Goal: Transaction & Acquisition: Subscribe to service/newsletter

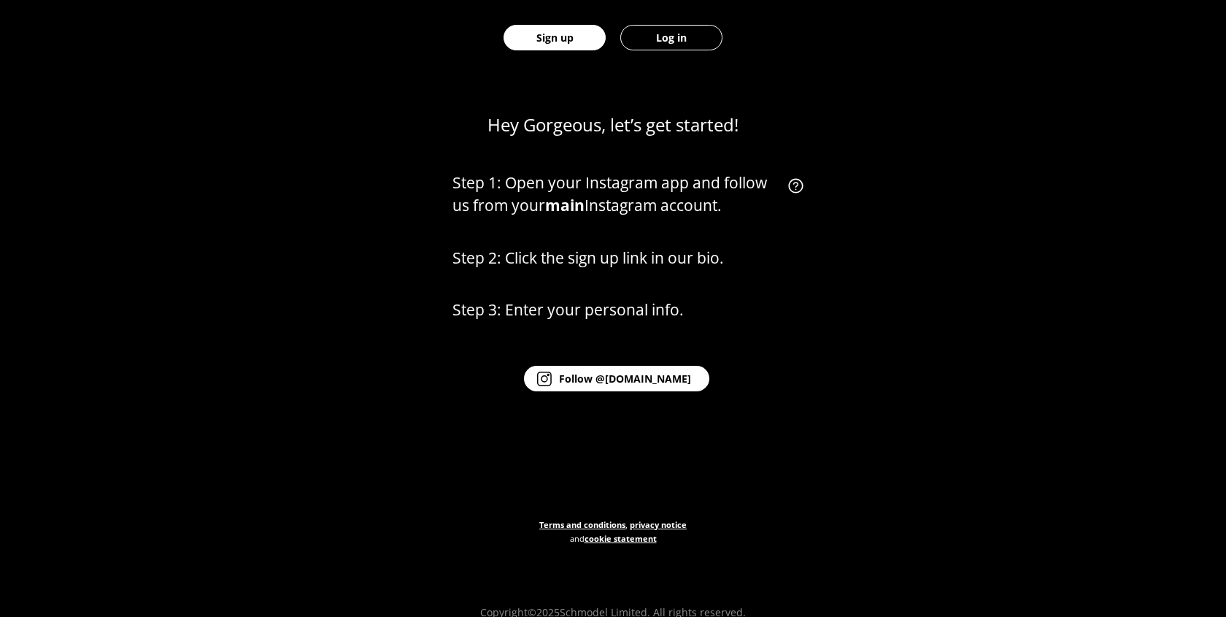
scroll to position [679, 0]
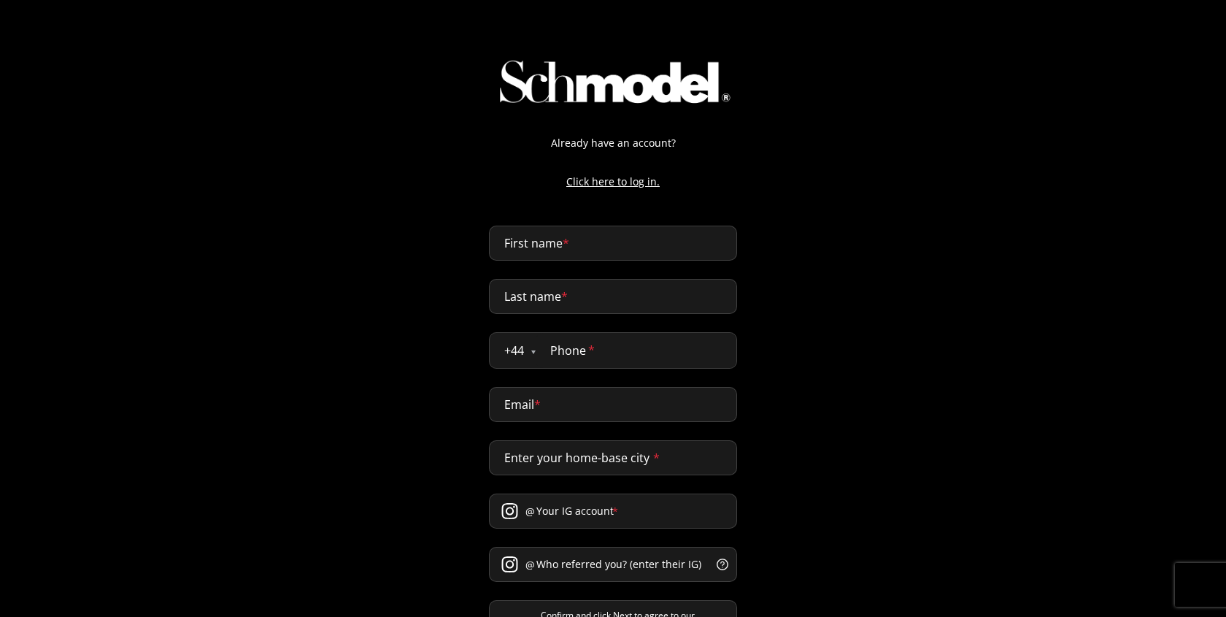
select select "GB"
click at [577, 231] on input "First name *" at bounding box center [613, 242] width 248 height 35
type input "[PERSON_NAME]"
type input "naji"
type input "0611432170"
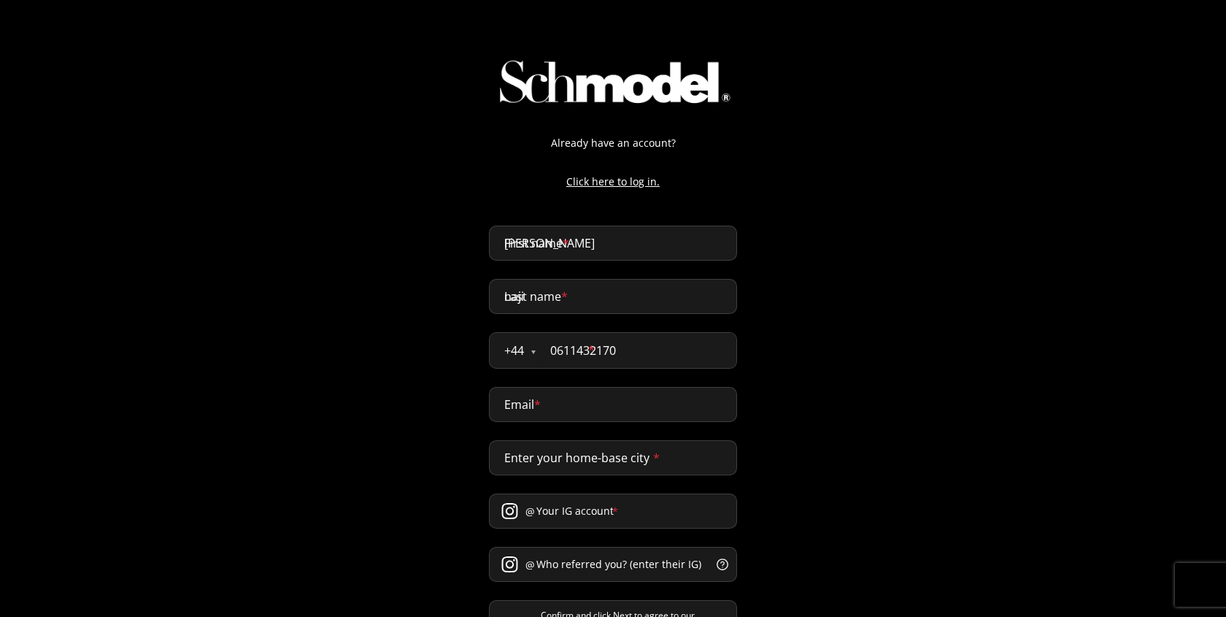
type input "abdellah@providence.pw"
click at [577, 356] on input "0611432170" at bounding box center [636, 350] width 201 height 35
type input "07777 777772"
click at [585, 450] on input "Enter your home-base city *" at bounding box center [613, 457] width 248 height 35
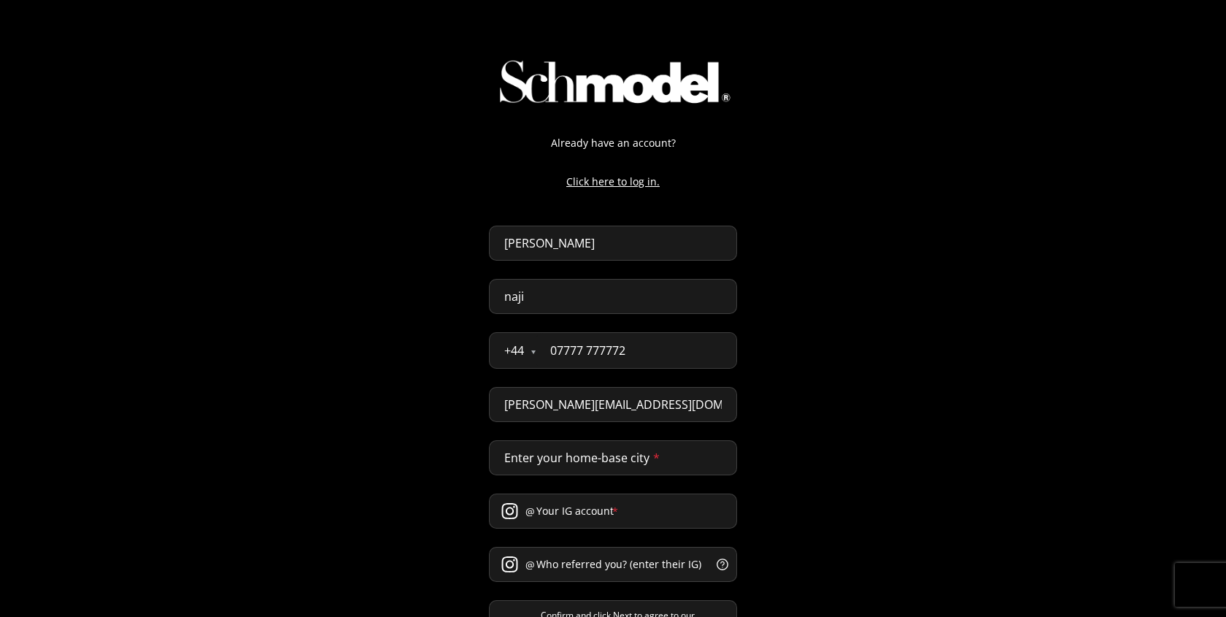
click at [578, 414] on input "[PERSON_NAME][EMAIL_ADDRESS][DOMAIN_NAME]" at bounding box center [613, 404] width 248 height 35
paste input ".naji.pro@gmail.com"
type input "[PERSON_NAME][DOMAIN_NAME][EMAIL_ADDRESS][PERSON_NAME][DOMAIN_NAME]"
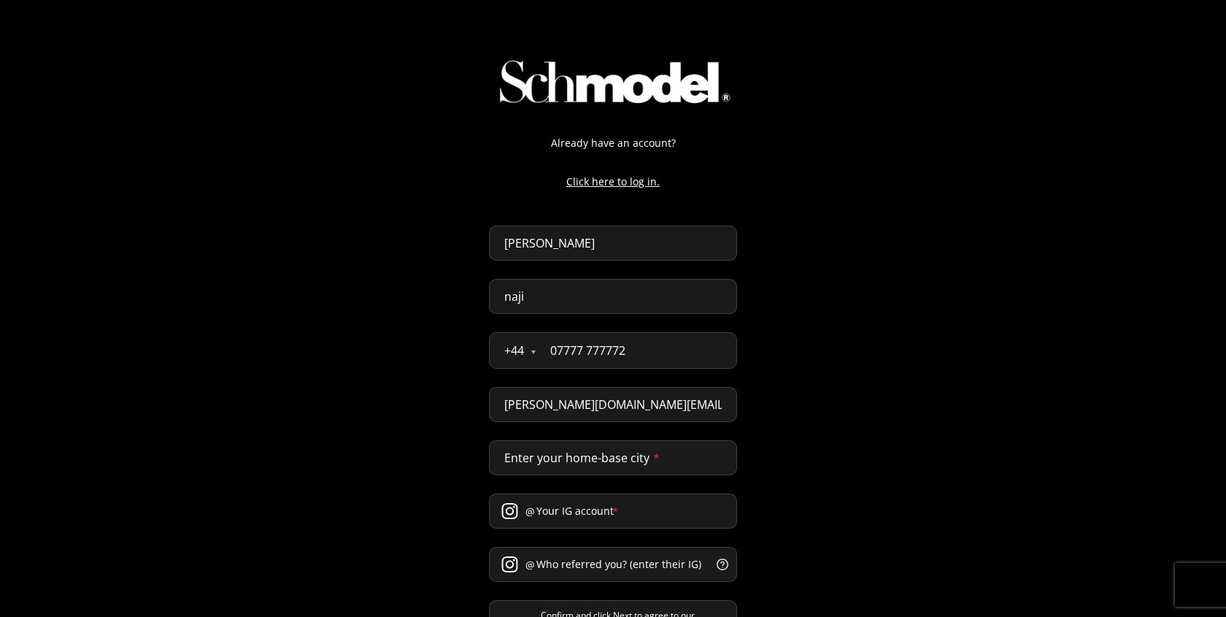
click at [566, 462] on input "Enter your home-base city *" at bounding box center [613, 457] width 248 height 35
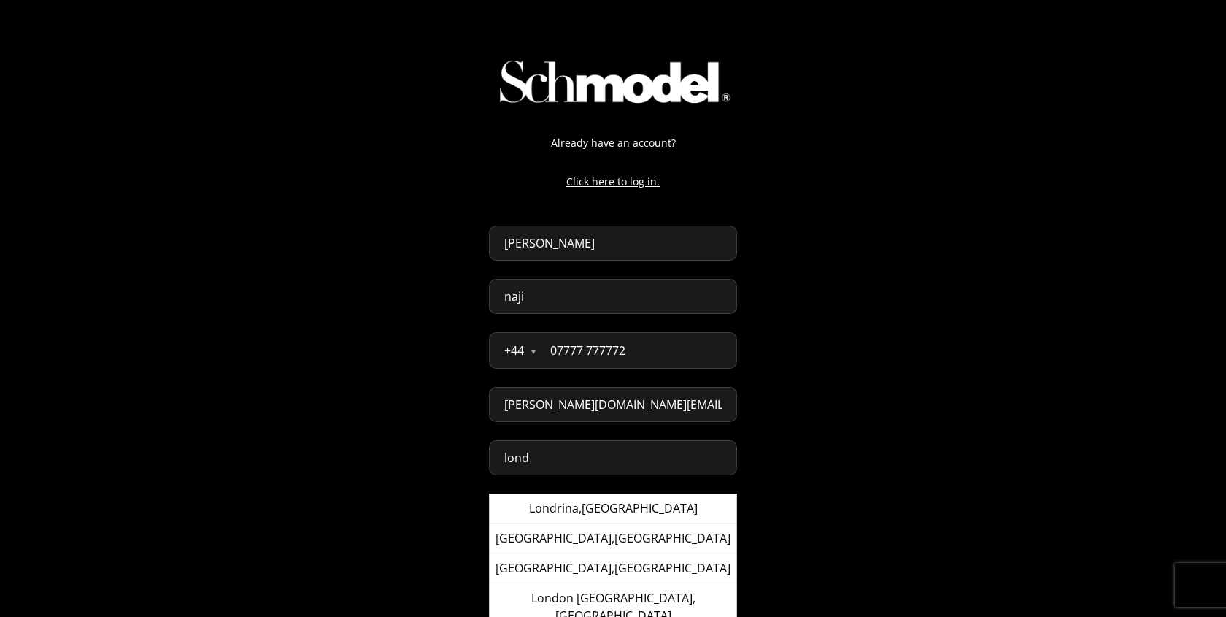
type input "London, United Kingdom"
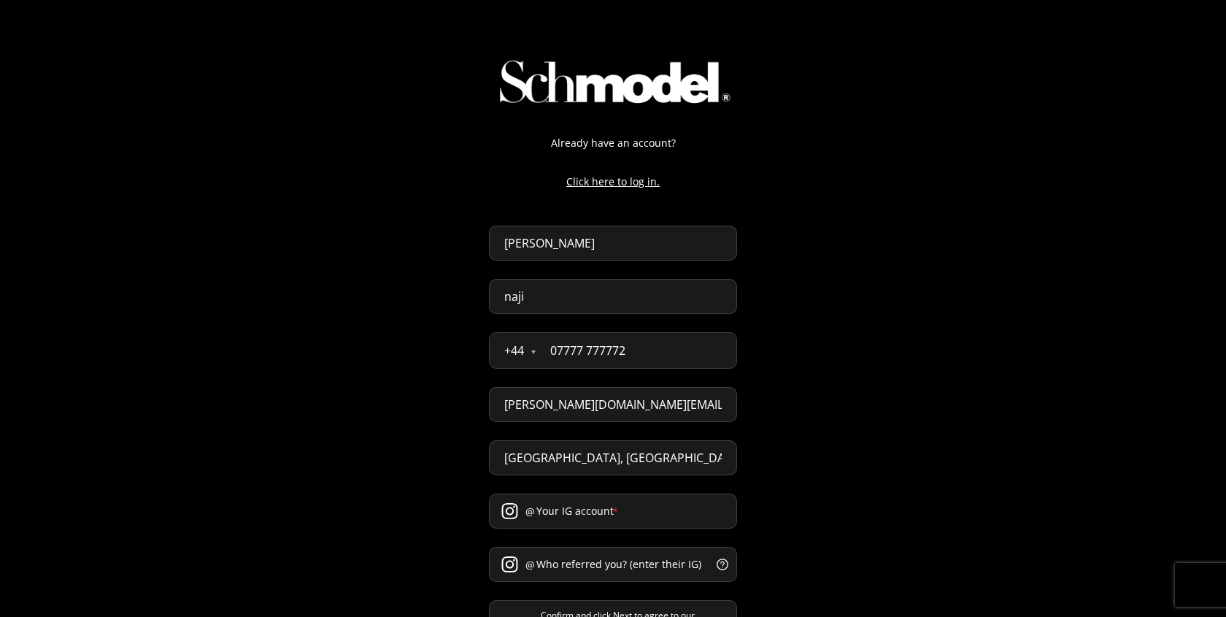
click at [577, 515] on input "Your IG account *" at bounding box center [613, 510] width 248 height 35
click at [597, 363] on input "07777 777772" at bounding box center [636, 350] width 201 height 35
paste input "447741"
paste input "41 553946"
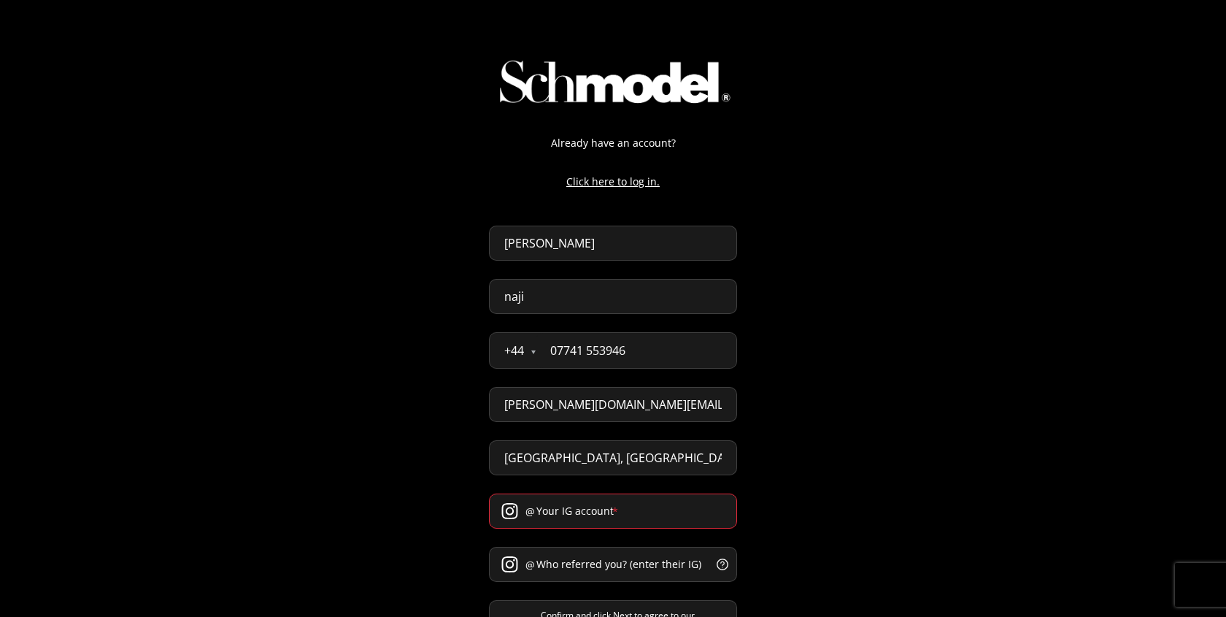
click at [626, 353] on input "07741 553946" at bounding box center [636, 350] width 201 height 35
click at [656, 355] on input "07741 553946" at bounding box center [636, 350] width 201 height 35
paste input "tel"
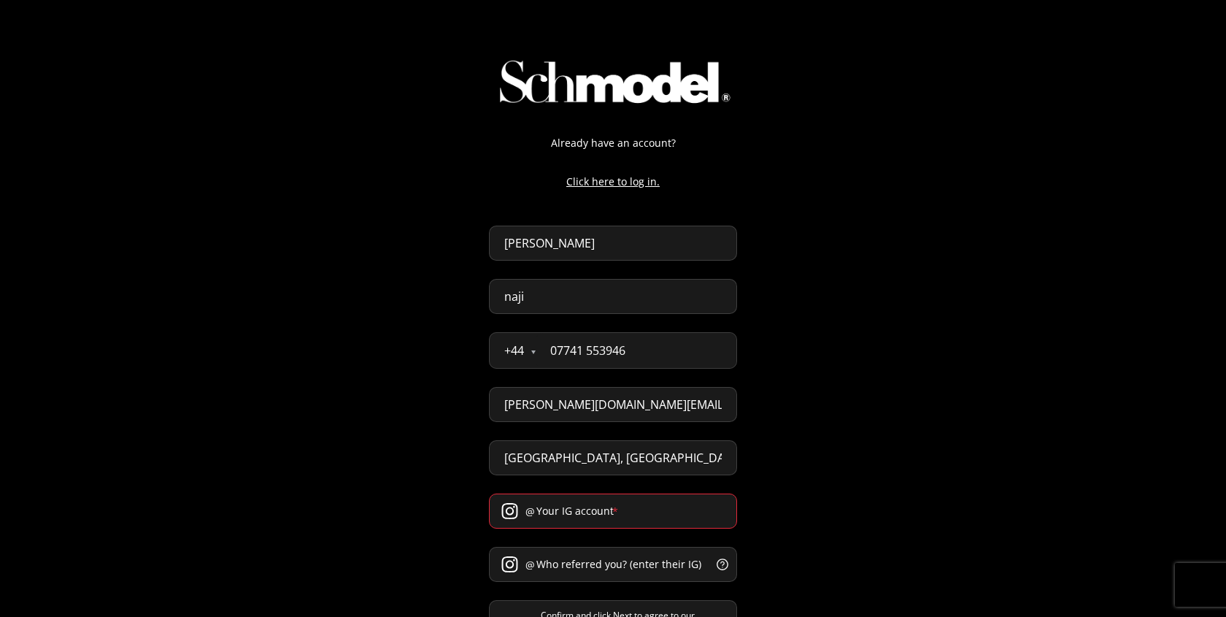
type input "07741 553946"
click at [556, 516] on input "Your IG account *" at bounding box center [613, 510] width 248 height 35
type input "yejsjququ"
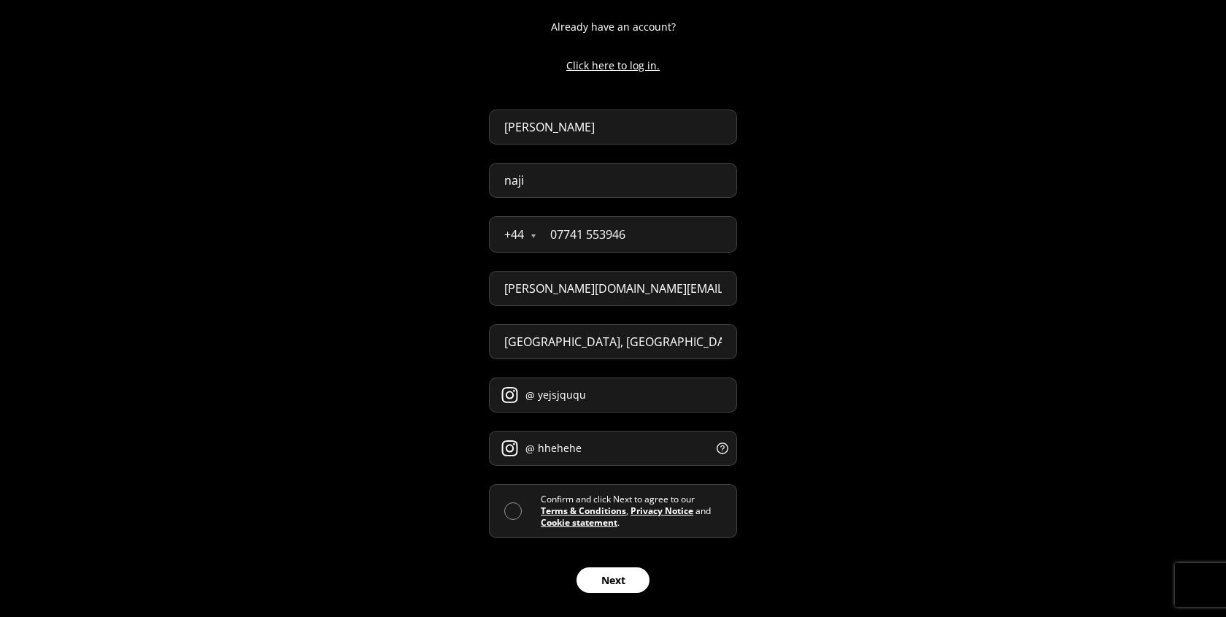
click at [506, 499] on div "Confirm and click Next to agree to our Terms & Conditions , Privacy Notice and …" at bounding box center [613, 511] width 248 height 54
click at [507, 514] on span at bounding box center [513, 511] width 18 height 18
click at [541, 511] on input "checkbox" at bounding box center [541, 511] width 0 height 0
click at [589, 435] on input "hhehehe" at bounding box center [613, 448] width 248 height 35
click at [583, 447] on input "hhehehe" at bounding box center [613, 448] width 248 height 35
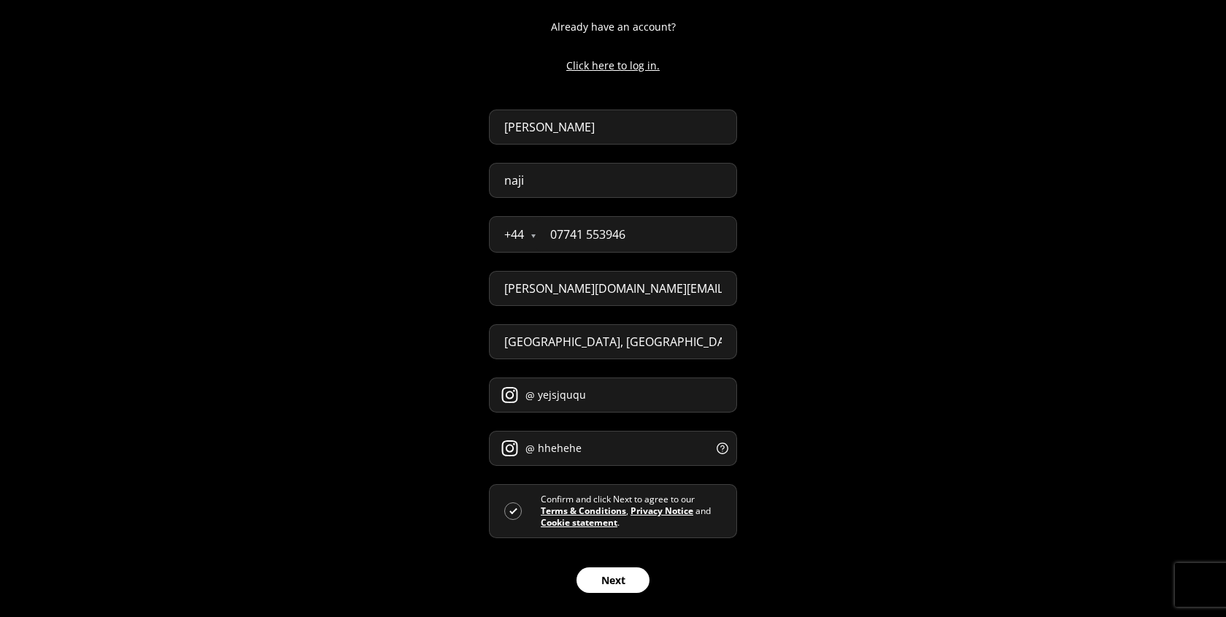
click at [583, 447] on input "hhehehe" at bounding box center [613, 448] width 248 height 35
type input "ehyejkr"
click at [612, 584] on button "Next" at bounding box center [613, 580] width 73 height 26
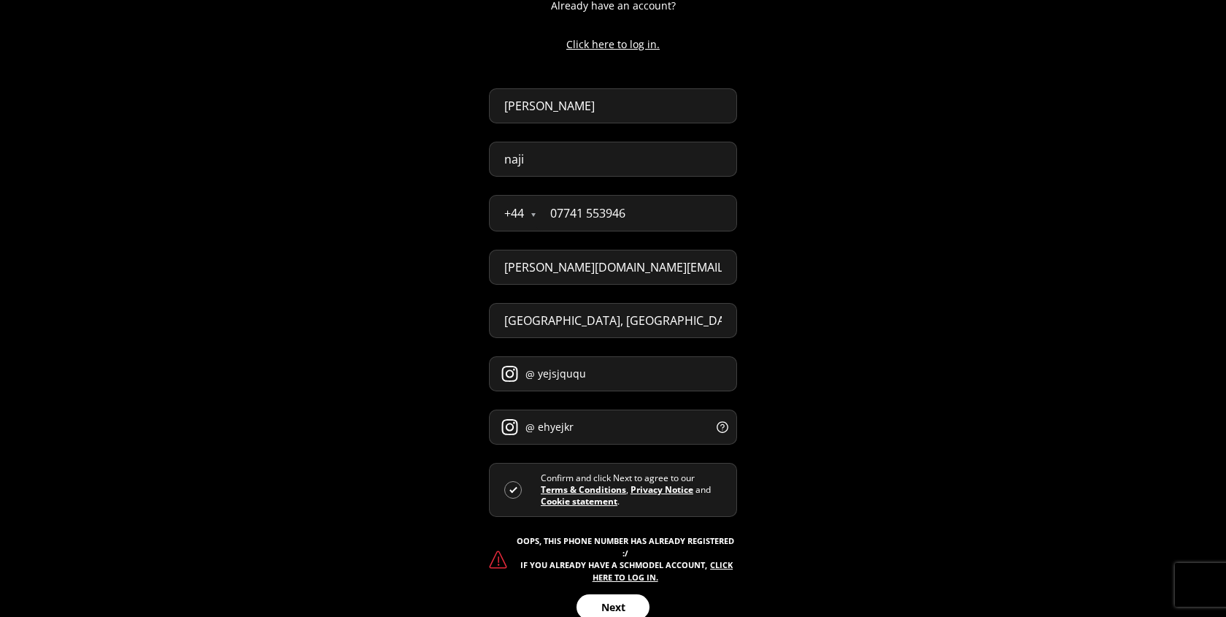
scroll to position [164, 0]
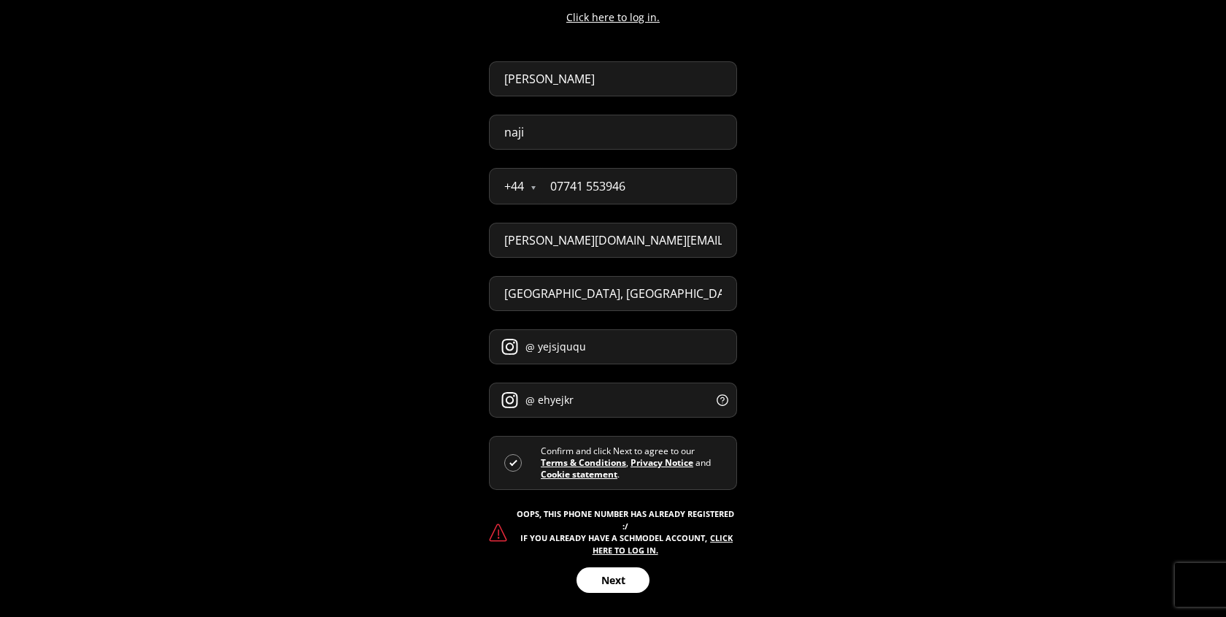
click at [598, 177] on input "07741 553946" at bounding box center [636, 186] width 201 height 35
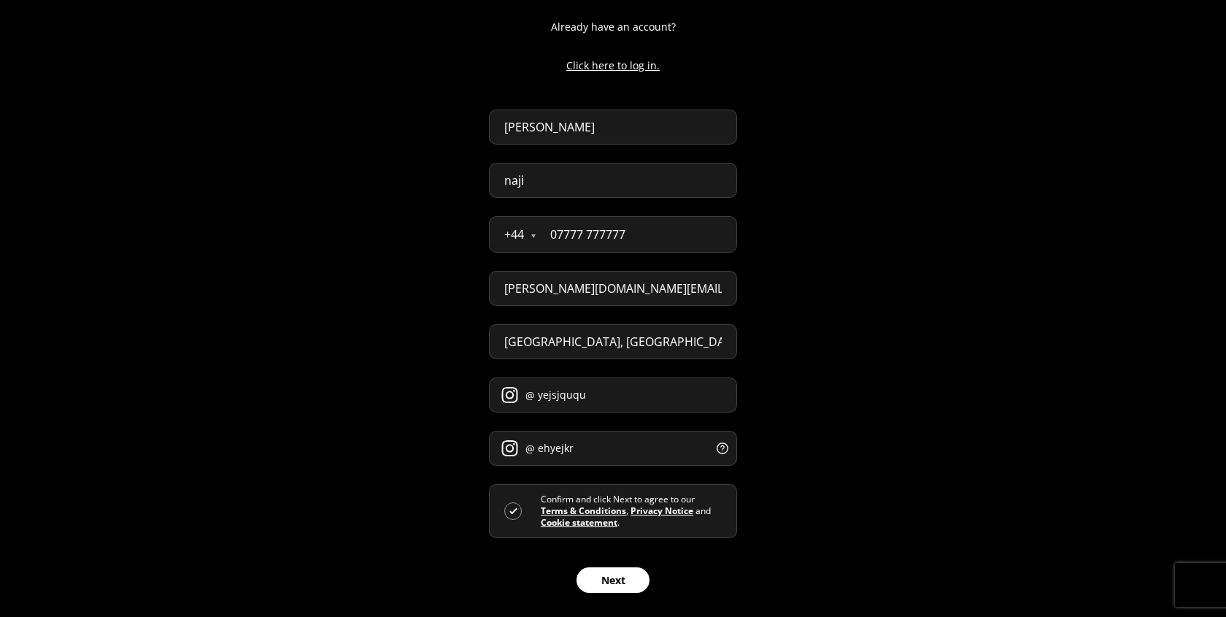
scroll to position [116, 0]
type input "07777 777777"
click at [608, 583] on button "Next" at bounding box center [613, 580] width 73 height 26
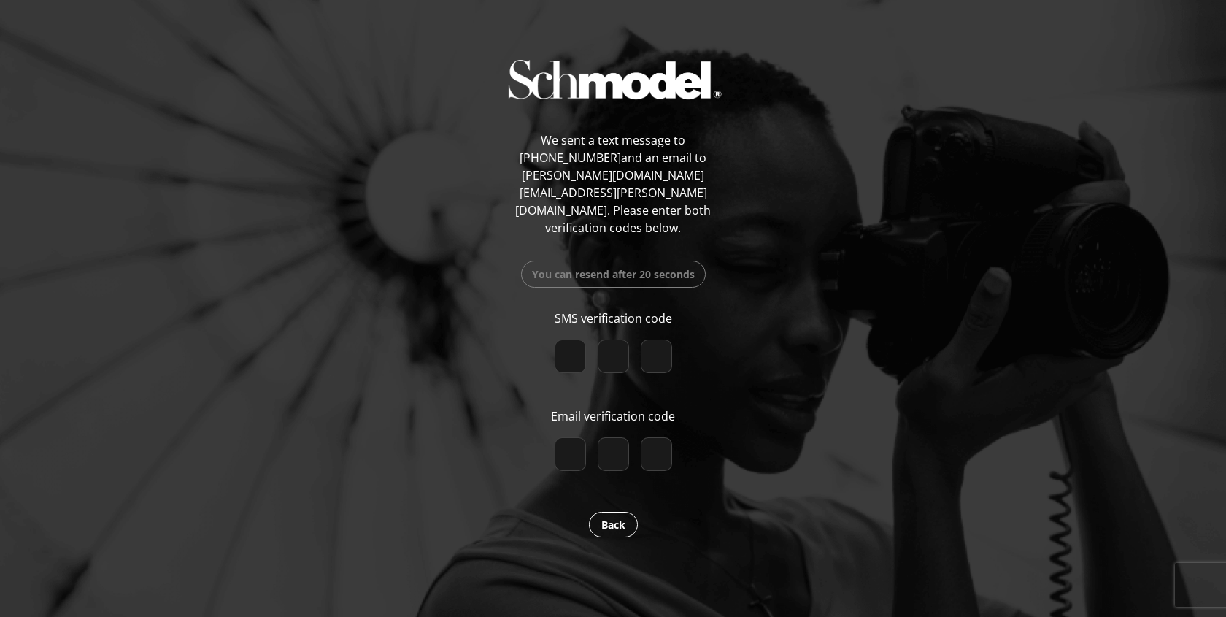
paste input "2"
type input "2"
type input "6"
type input "1"
checkbox input "true"
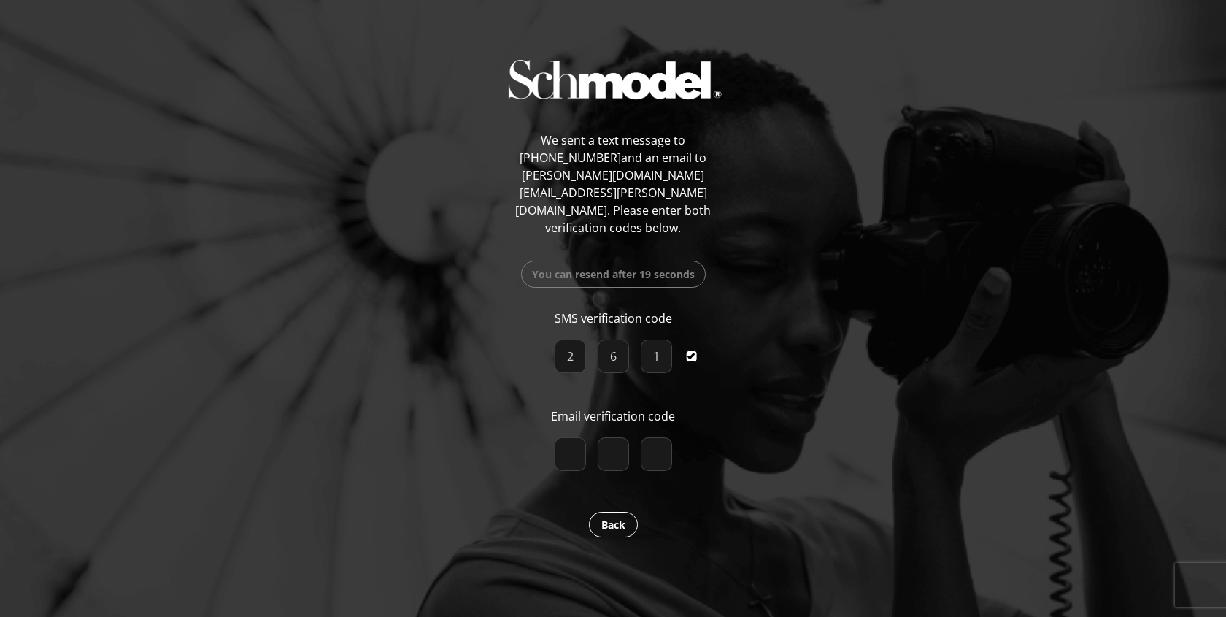
click at [568, 437] on input "number" at bounding box center [570, 454] width 31 height 34
type input "3"
type input "4"
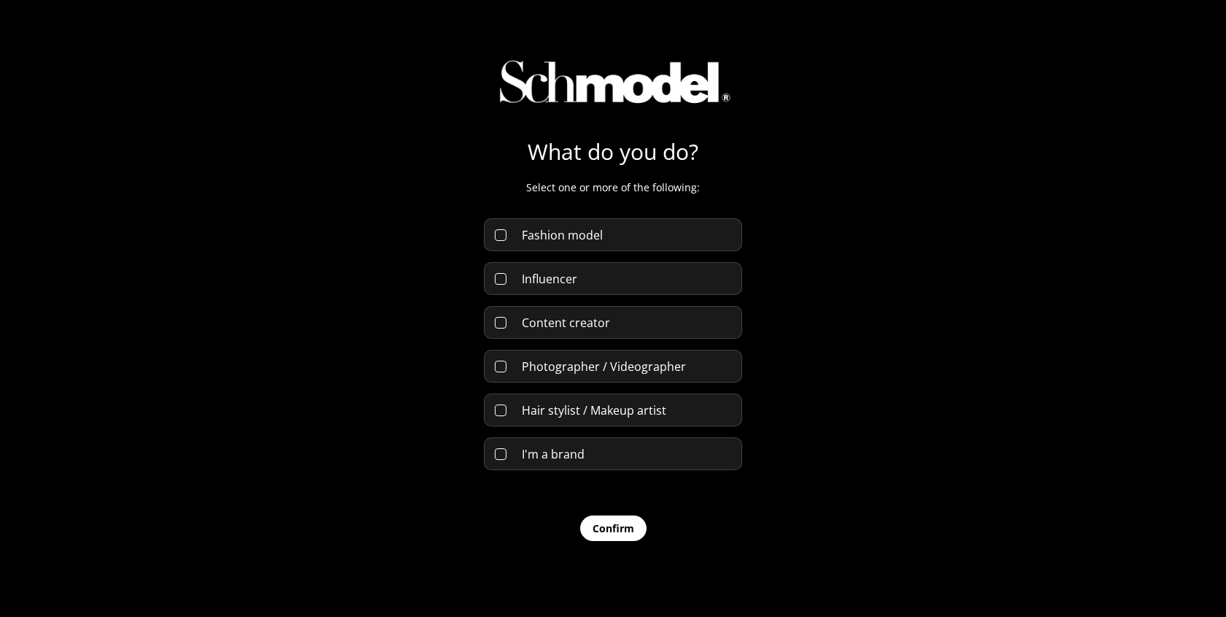
click at [592, 238] on span "Fashion model" at bounding box center [562, 235] width 81 height 16
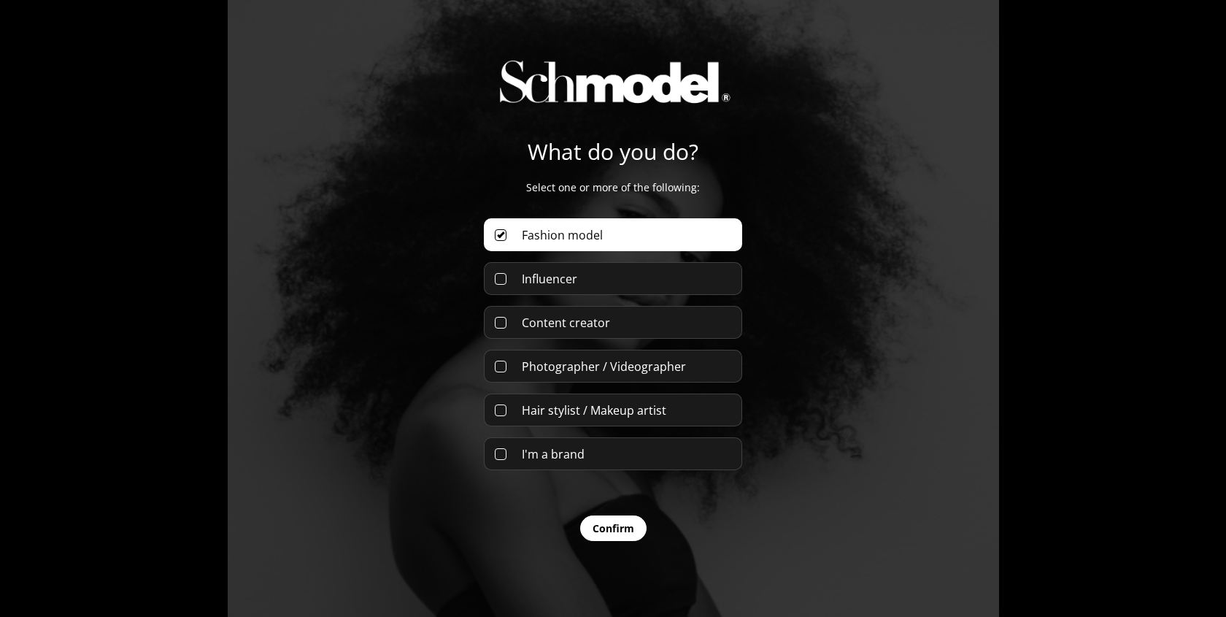
click at [592, 282] on div "Influencer" at bounding box center [613, 278] width 258 height 33
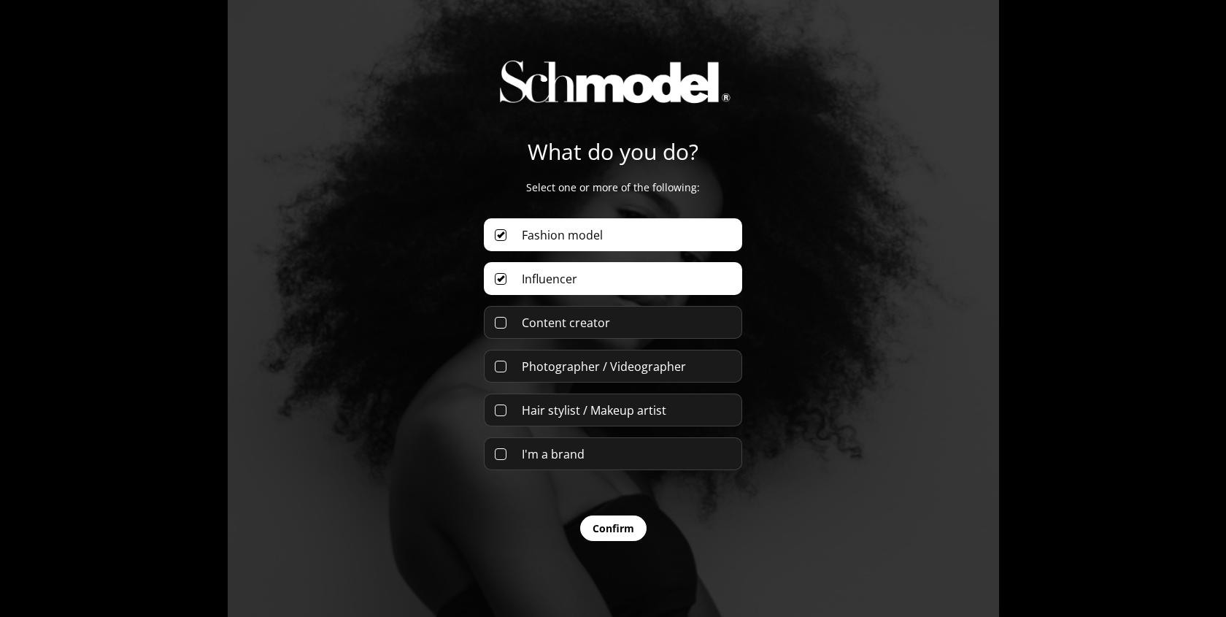
click at [606, 533] on button "Confirm" at bounding box center [613, 528] width 66 height 26
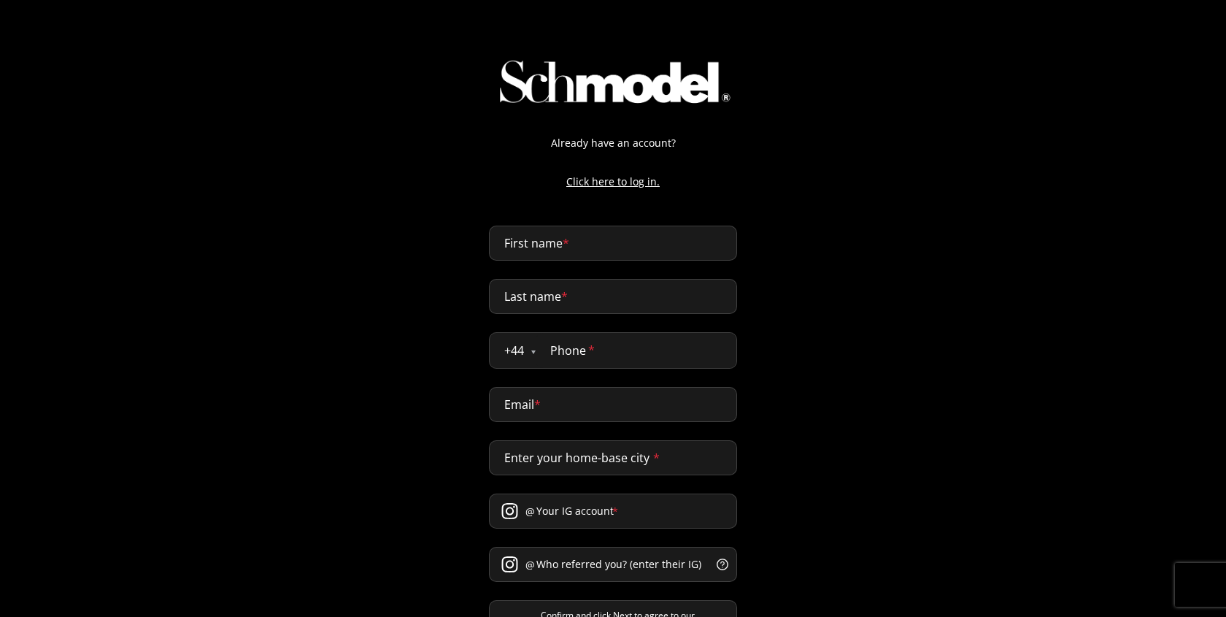
select select "GB"
click at [558, 225] on input "First name *" at bounding box center [613, 242] width 248 height 35
type input "[PERSON_NAME]"
type input "naji"
type input "0611432170"
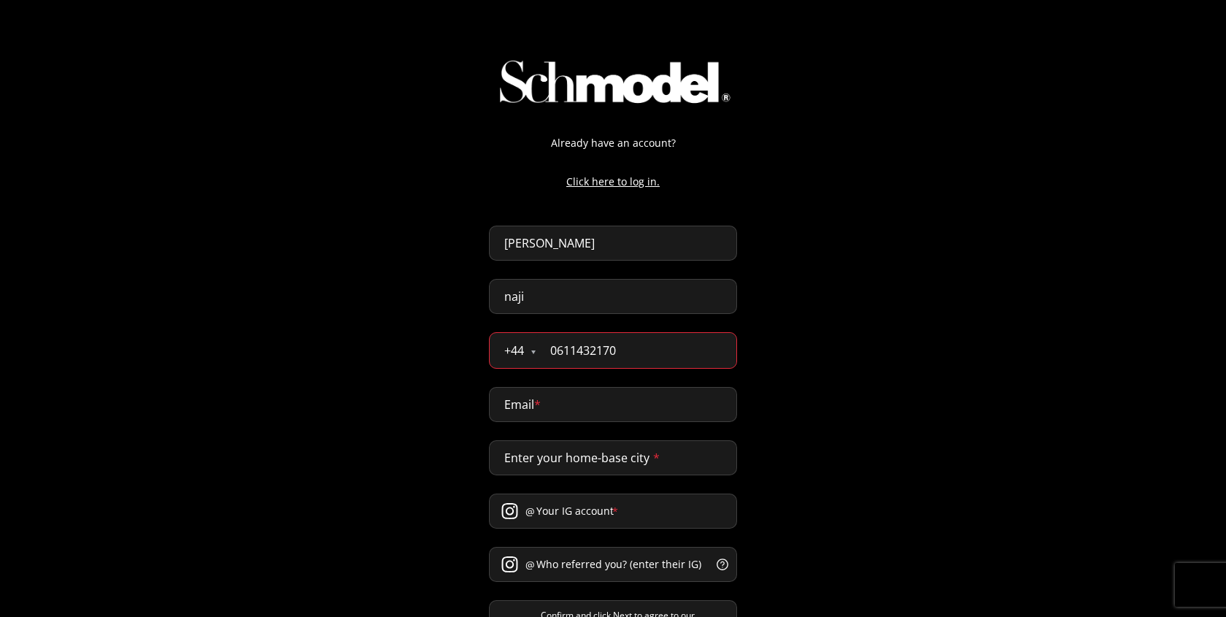
type input "[PERSON_NAME][EMAIL_ADDRESS][DOMAIN_NAME]"
click at [563, 346] on input "0611432170" at bounding box center [636, 350] width 201 height 35
type input "07777 777777"
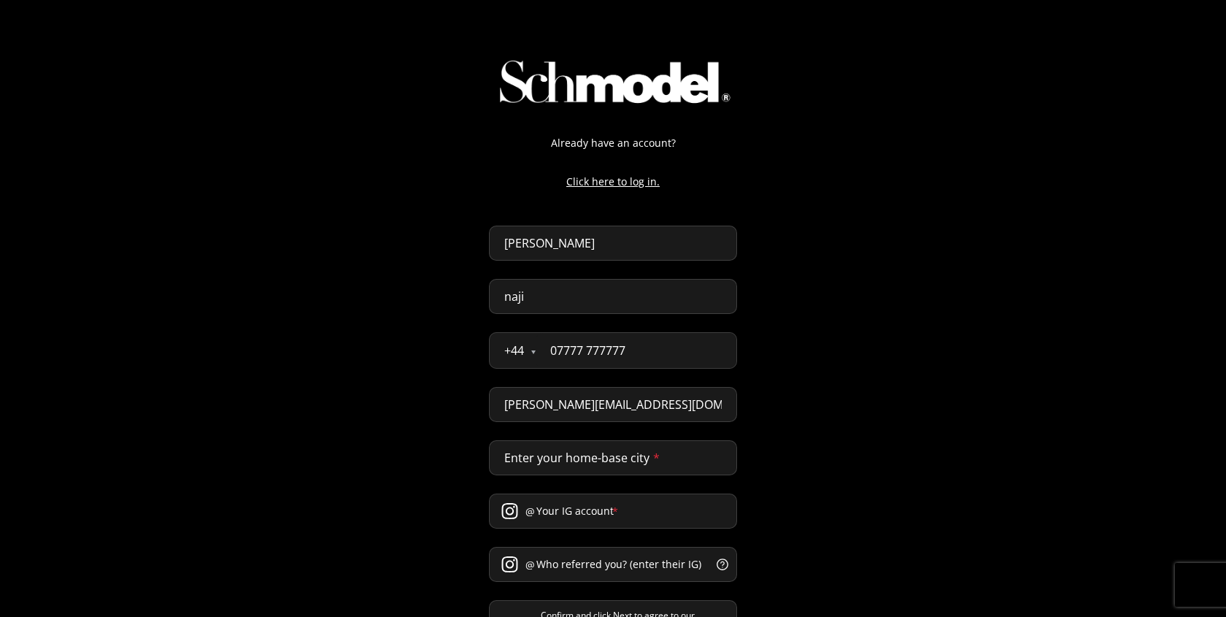
click at [579, 399] on input "abdellah@providence.pw" at bounding box center [613, 404] width 248 height 35
type input "abdellah.naji.pro@gmail.com"
click at [564, 482] on form "abdellah naji + 44 Åland Islands Albania Andorra Argentina Australia Austria Be…" at bounding box center [613, 466] width 248 height 483
click at [569, 473] on input "Enter your home-base city *" at bounding box center [613, 457] width 248 height 35
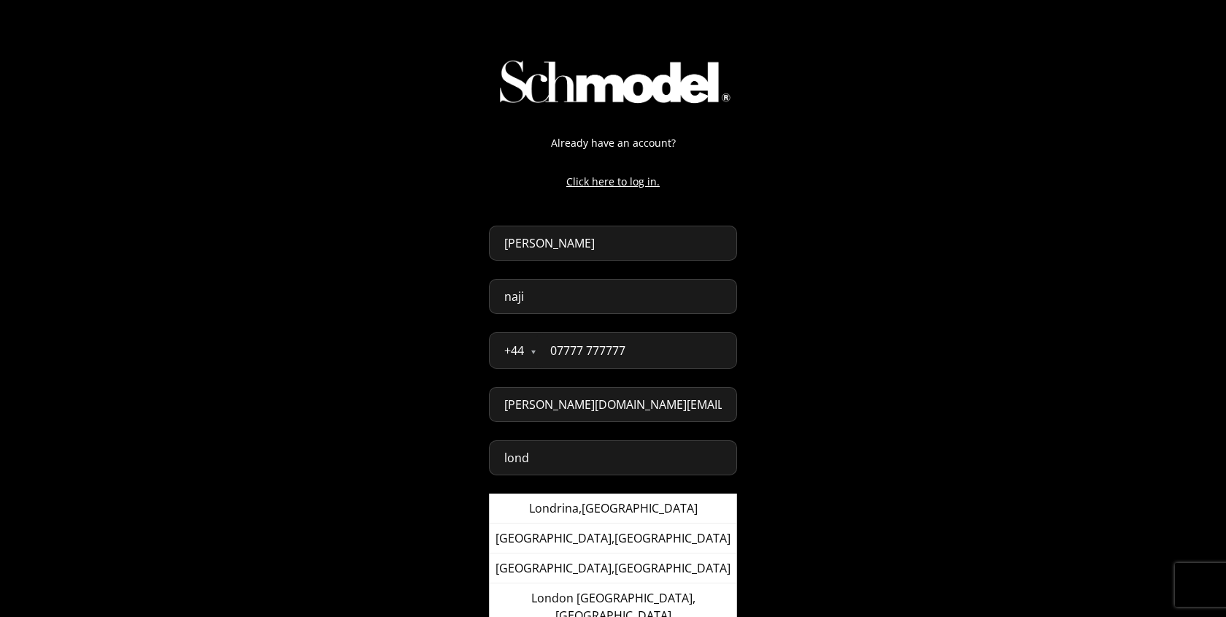
type input "London, United Kingdom"
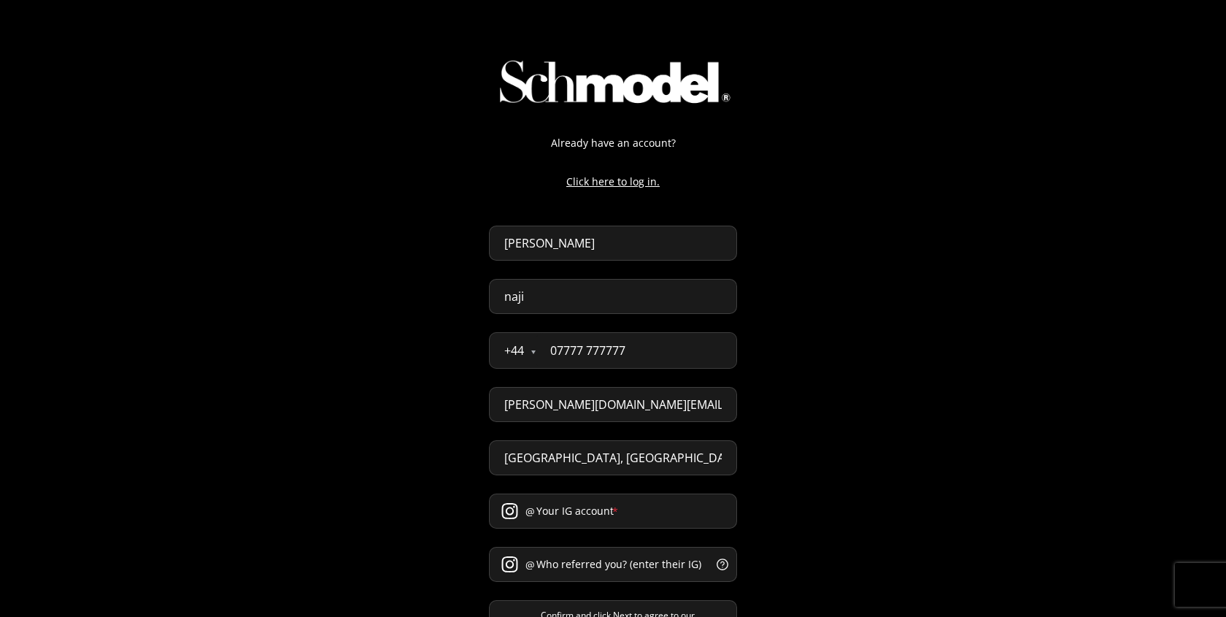
click at [560, 520] on input "Your IG account *" at bounding box center [613, 510] width 248 height 35
type input "enbbefje§"
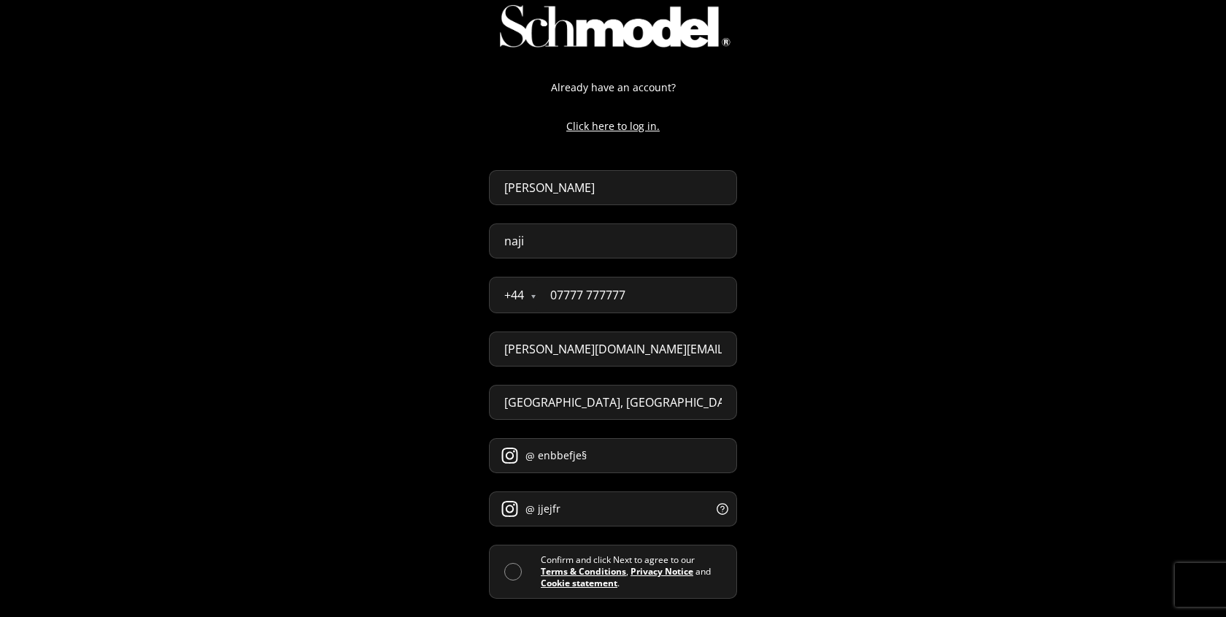
scroll to position [116, 0]
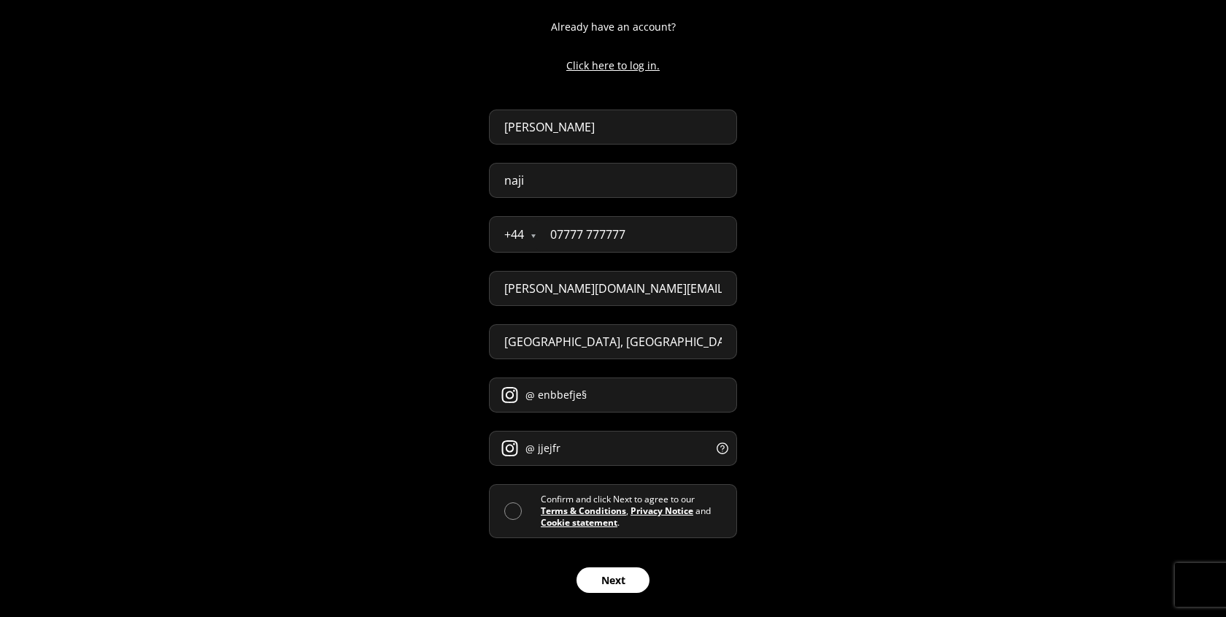
type input "jjejfr"
click at [504, 500] on div "Confirm and click Next to agree to our Terms & Conditions , Privacy Notice and …" at bounding box center [613, 511] width 248 height 54
click at [504, 512] on span at bounding box center [513, 511] width 18 height 18
click at [541, 511] on input "checkbox" at bounding box center [541, 511] width 0 height 0
click at [609, 571] on button "Next" at bounding box center [613, 580] width 73 height 26
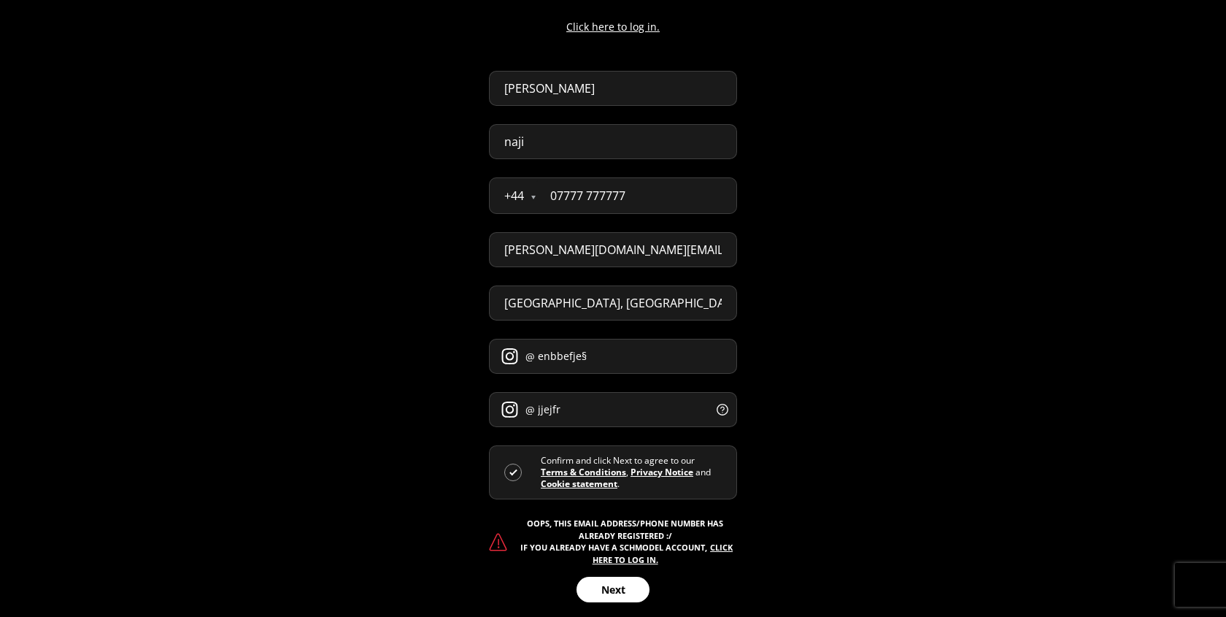
scroll to position [164, 0]
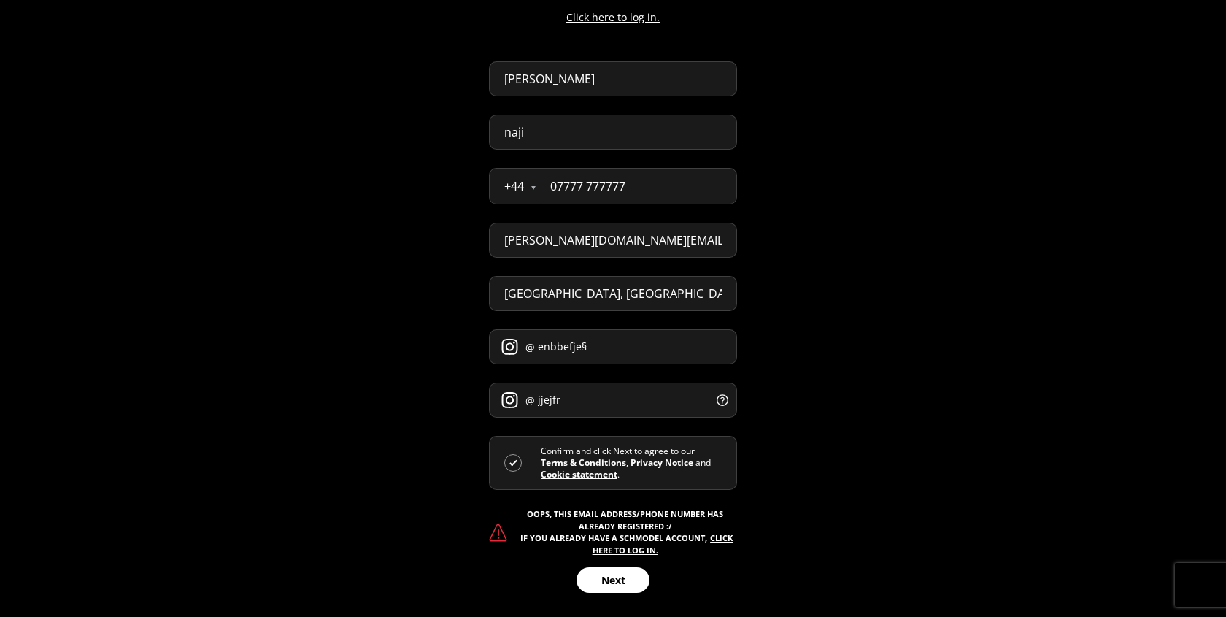
click at [617, 234] on input "abdellah.naji.pro@gmail.com" at bounding box center [613, 240] width 248 height 35
click at [722, 539] on link "click here to log in." at bounding box center [663, 543] width 141 height 23
select select "GB"
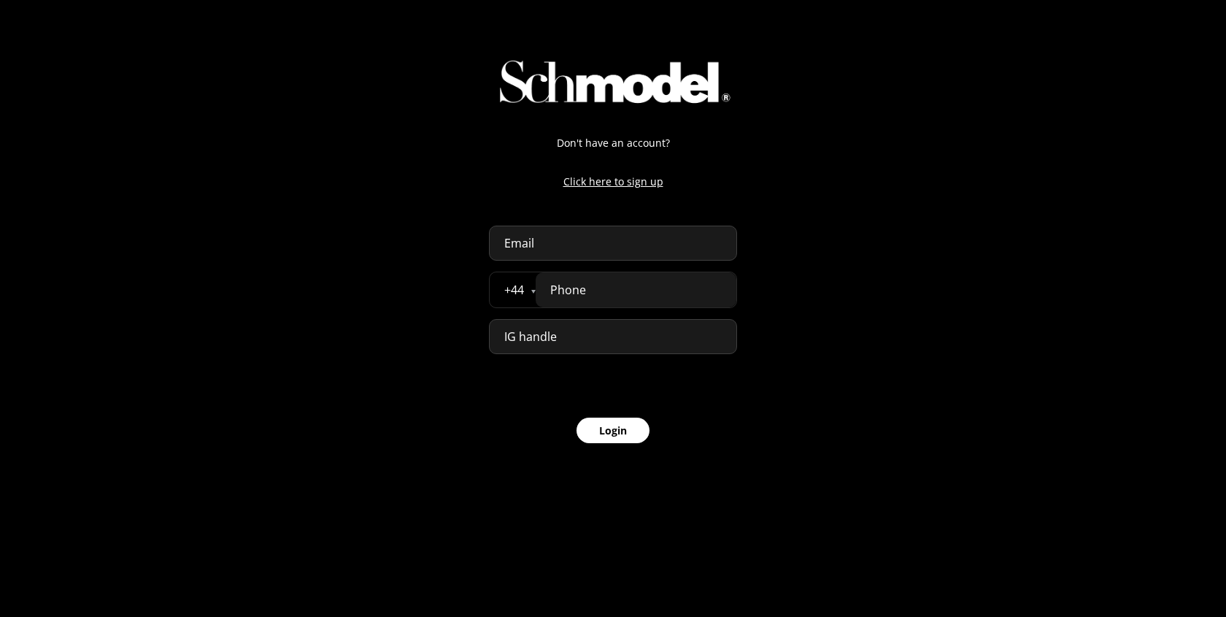
click at [613, 239] on input "email" at bounding box center [613, 242] width 248 height 35
paste input "abdellah.naji.pro@gmail.com"
type input "abdellah.naji.pro@gmail.com"
click at [727, 286] on input "tel" at bounding box center [636, 289] width 201 height 35
type input "07777 777777"
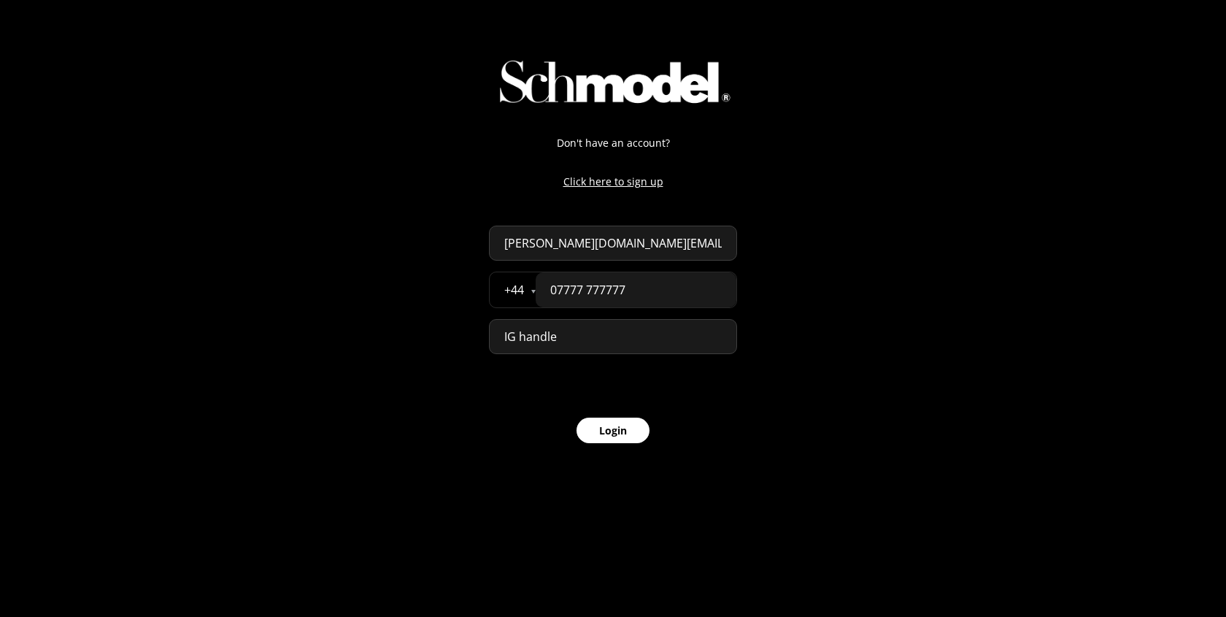
click at [598, 399] on form "Don't have an account? Click here to sign up abdellah.naji.pro@gmail.com + 44 Å…" at bounding box center [613, 289] width 248 height 308
click at [602, 423] on button "Login" at bounding box center [613, 430] width 73 height 26
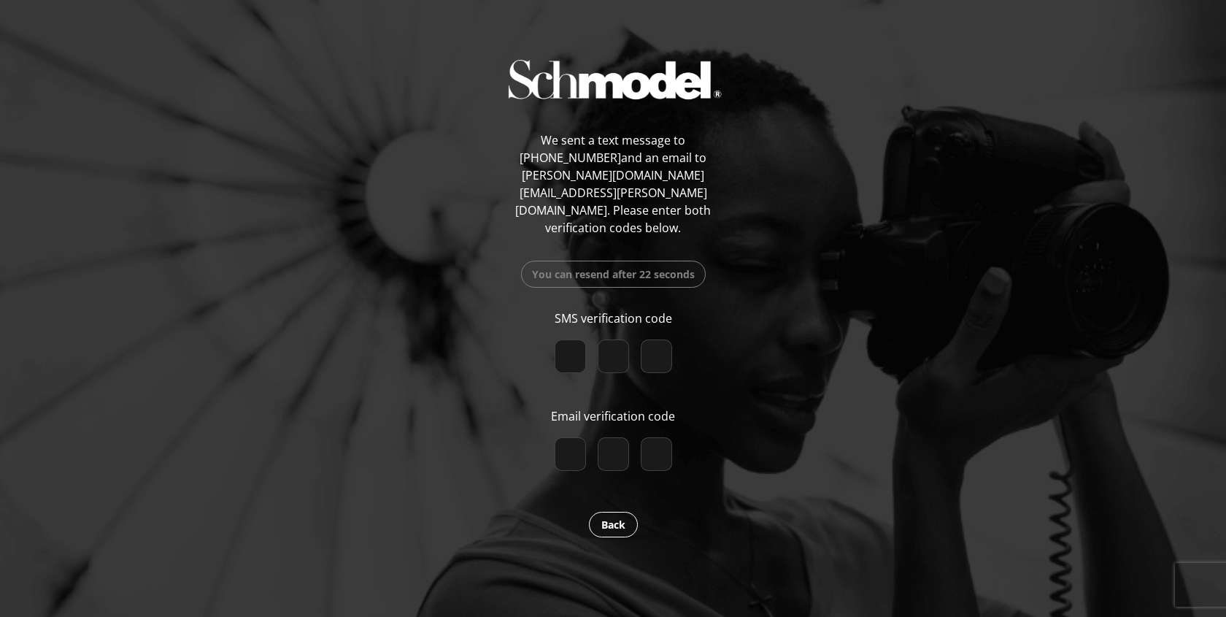
paste input "7"
type input "7"
type input "1"
type input "8"
checkbox input "true"
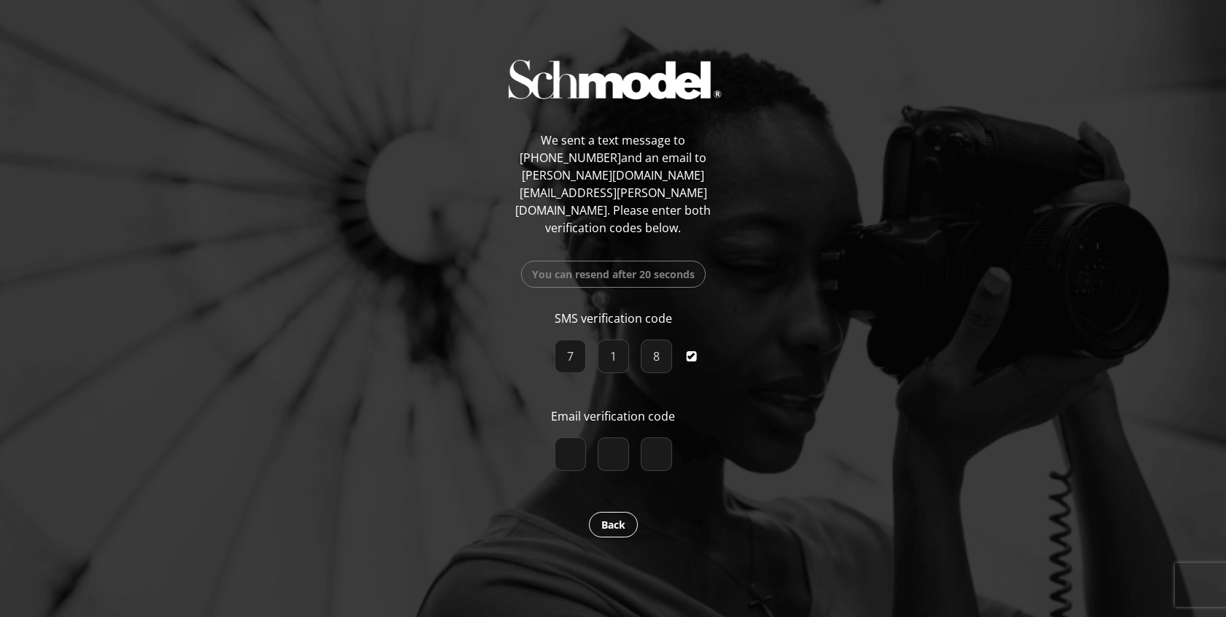
type input "3"
type input "9"
type input "2"
checkbox input "true"
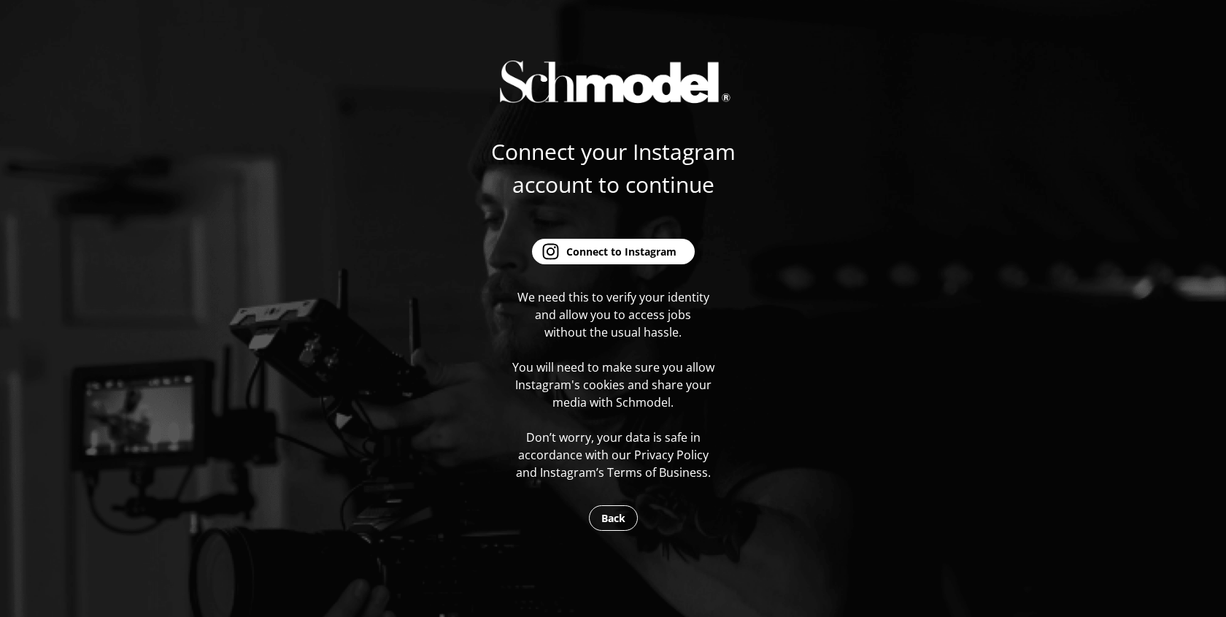
click at [621, 266] on form "Connect your Instagram account to continue Connect to Instagram We need this to…" at bounding box center [613, 308] width 258 height 346
click at [614, 261] on button "Connect to Instagram" at bounding box center [613, 252] width 163 height 26
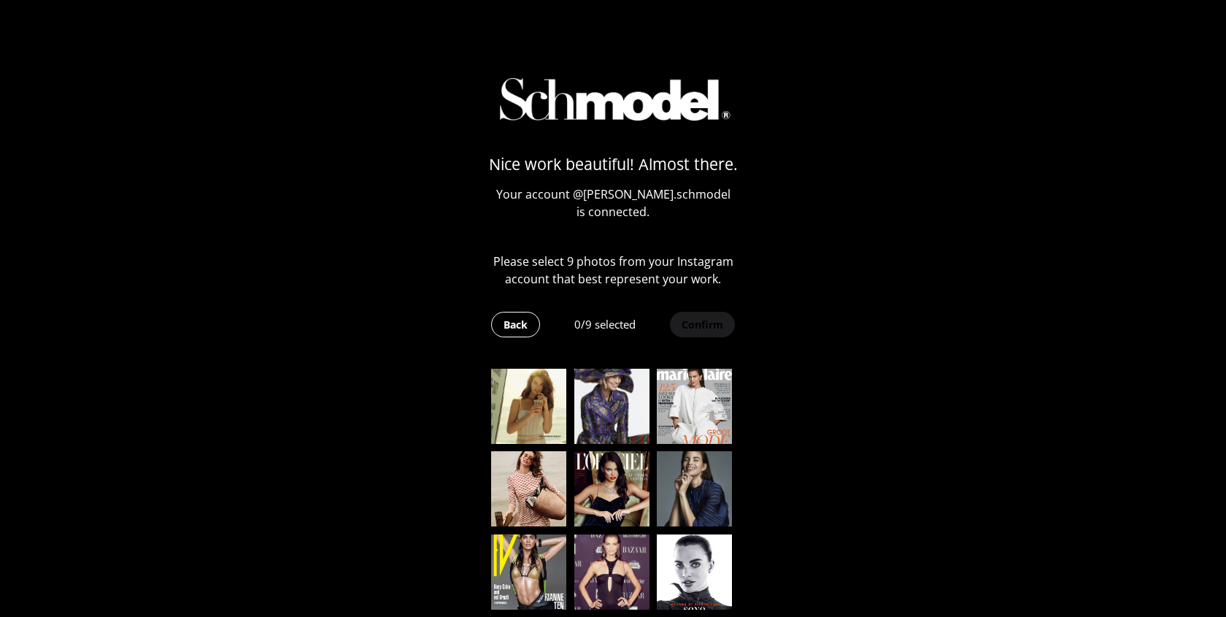
click at [525, 428] on img at bounding box center [528, 406] width 75 height 75
click at [590, 422] on img at bounding box center [611, 406] width 75 height 75
click at [677, 412] on img at bounding box center [694, 406] width 75 height 75
click at [677, 480] on img at bounding box center [694, 488] width 75 height 75
click at [605, 480] on img at bounding box center [611, 488] width 75 height 75
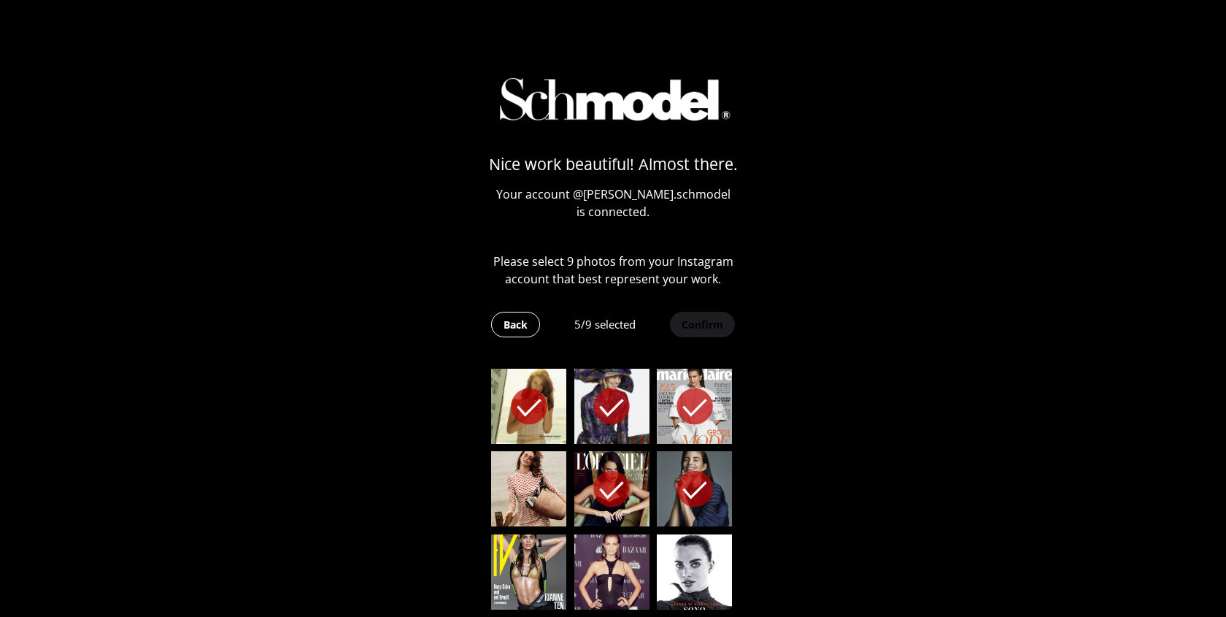
click at [515, 482] on img at bounding box center [528, 488] width 75 height 75
click at [515, 537] on img at bounding box center [528, 571] width 75 height 75
click at [606, 537] on img at bounding box center [611, 571] width 75 height 75
click at [675, 539] on img at bounding box center [694, 571] width 75 height 75
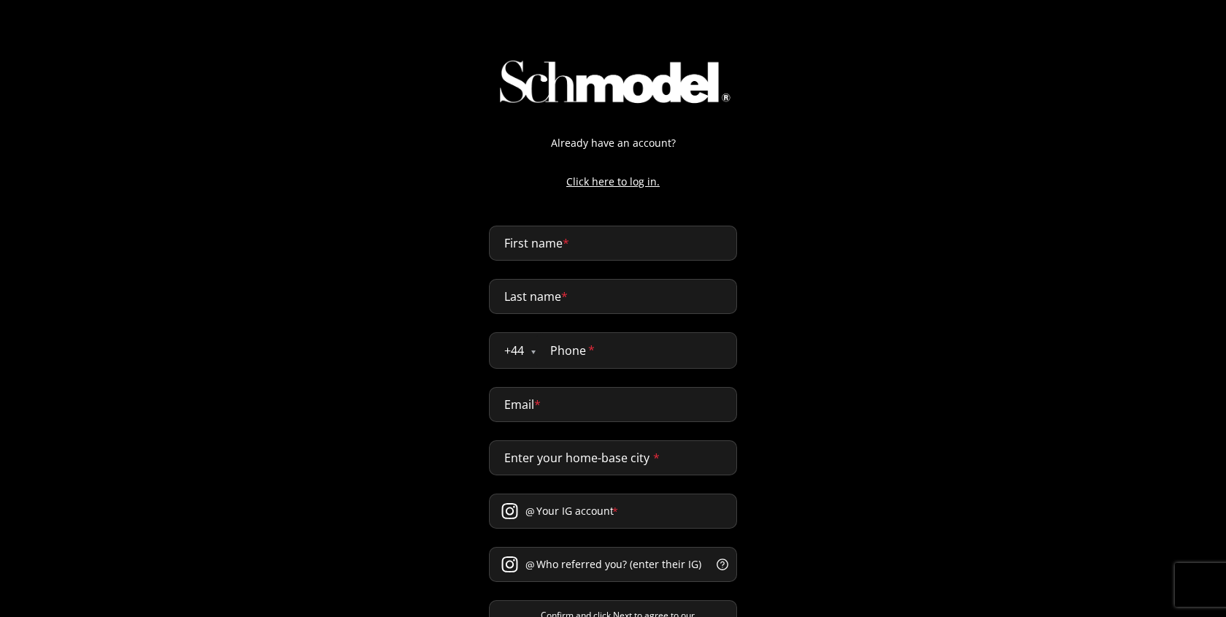
select select "GB"
click at [562, 239] on input "First name *" at bounding box center [613, 242] width 248 height 35
click at [610, 173] on div "Already have an account? Click here to log in. First name * Last name * + 44 Ål…" at bounding box center [612, 376] width 277 height 752
click at [610, 185] on p "Click here to log in." at bounding box center [612, 181] width 277 height 15
select select "GB"
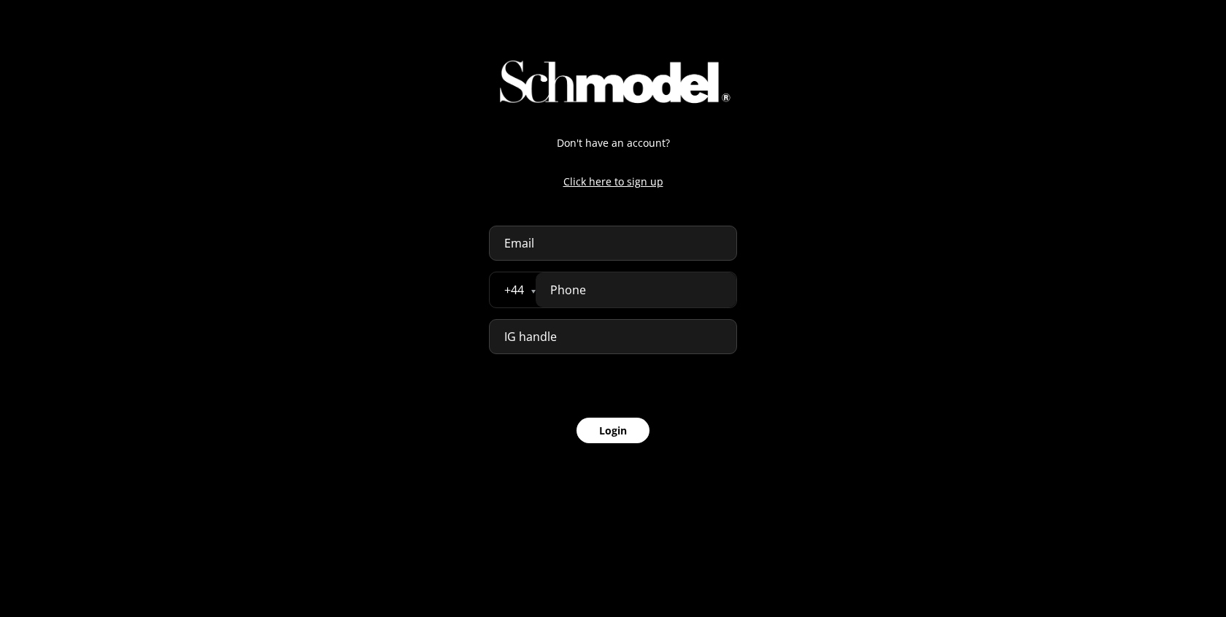
click at [537, 236] on input "email" at bounding box center [613, 242] width 248 height 35
paste input "718"
type input "718"
type input "abdellah.naji.pro@gmail.com"
click at [595, 362] on form "Don't have an account? Click here to sign up abdellah.naji.pro@gmail.com + 44 Å…" at bounding box center [613, 289] width 248 height 308
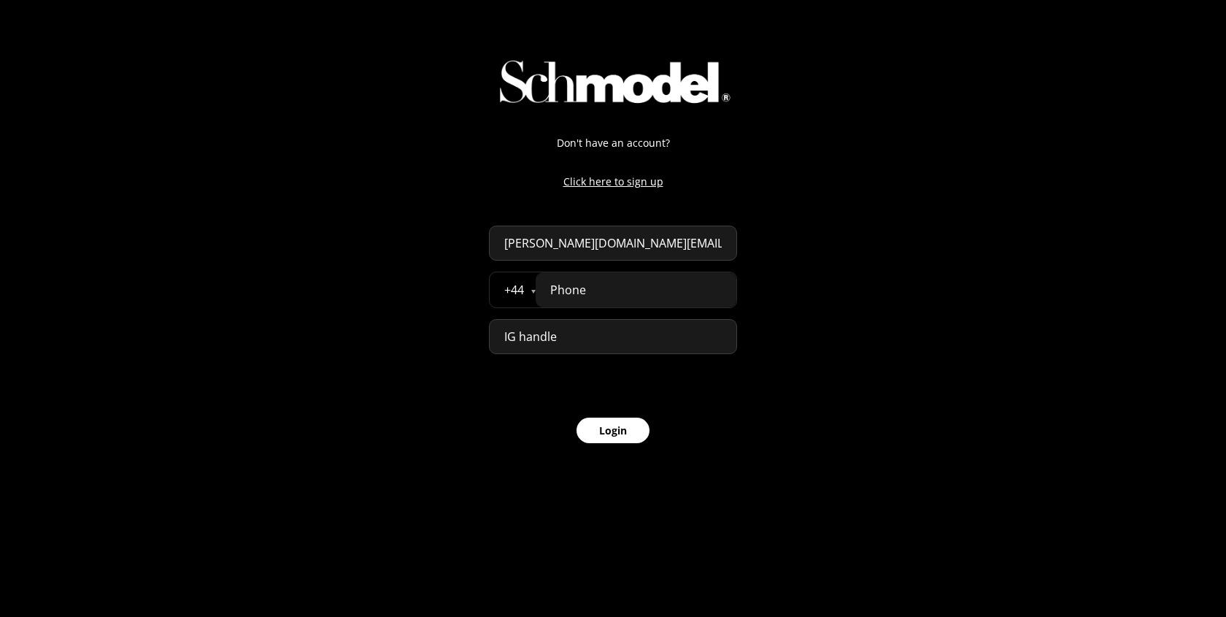
click at [577, 297] on input "tel" at bounding box center [636, 289] width 201 height 35
click at [610, 441] on button "Login" at bounding box center [613, 430] width 73 height 26
click at [642, 295] on input "777777777" at bounding box center [636, 289] width 201 height 35
type input "07777 777777"
click at [611, 459] on div "Don't have an account? Click here to sign up abdellah.naji.pro@gmail.com + 44 Å…" at bounding box center [612, 233] width 277 height 467
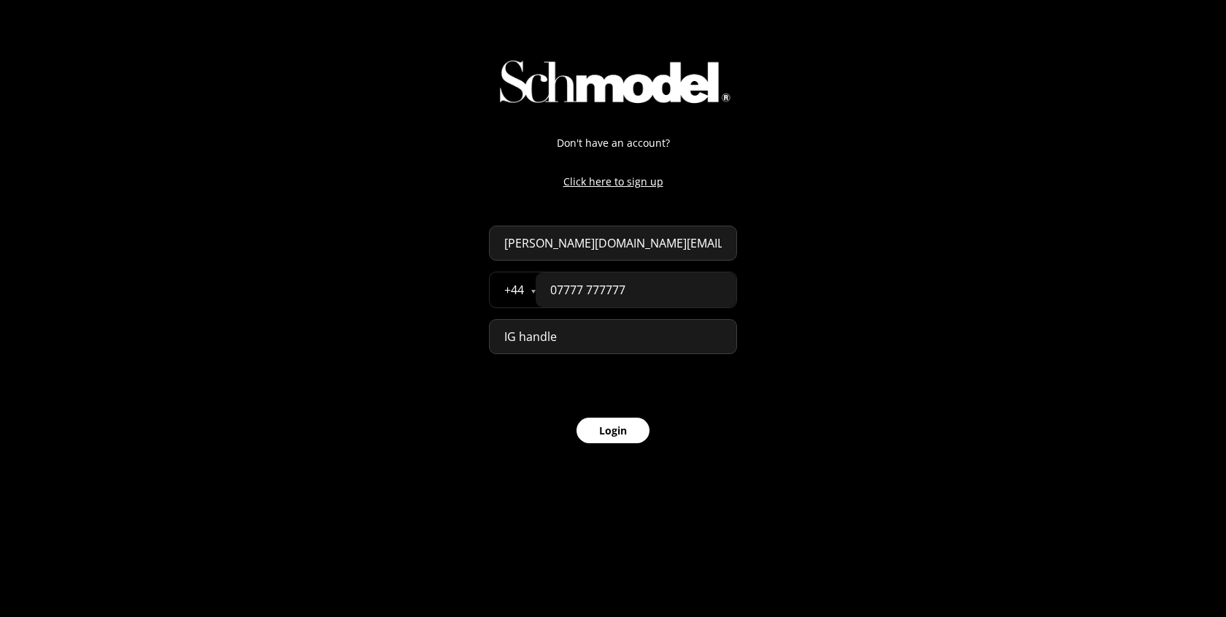
click at [629, 431] on button "Login" at bounding box center [613, 430] width 73 height 26
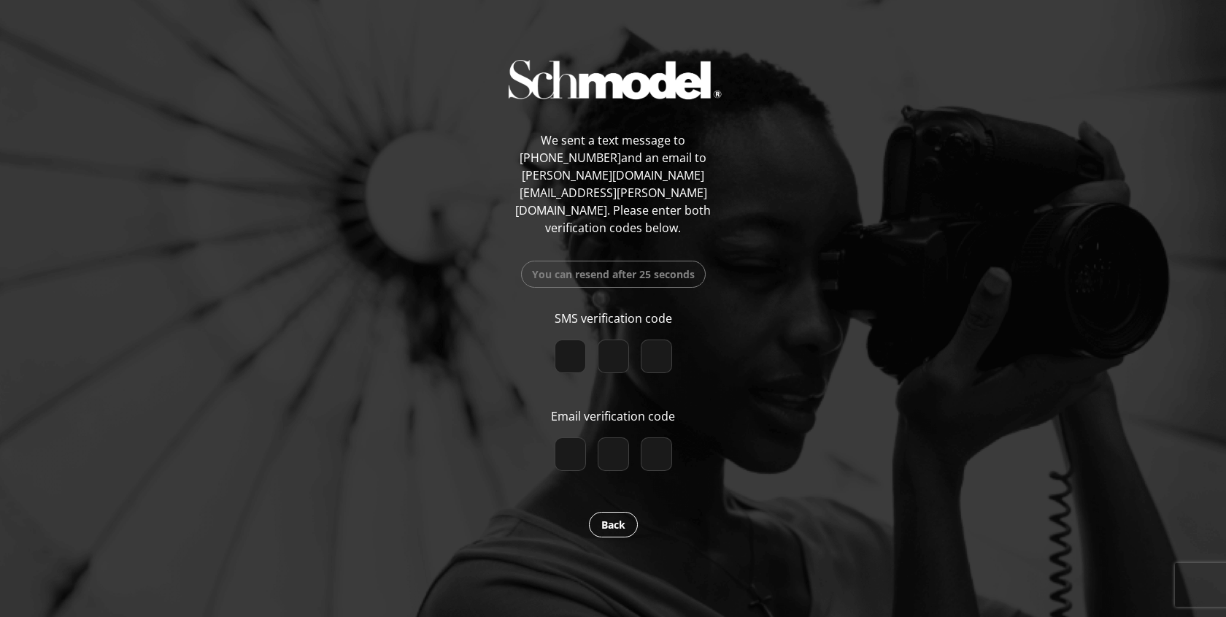
type input "6"
type input "2"
type input "9"
checkbox input "true"
paste input "9"
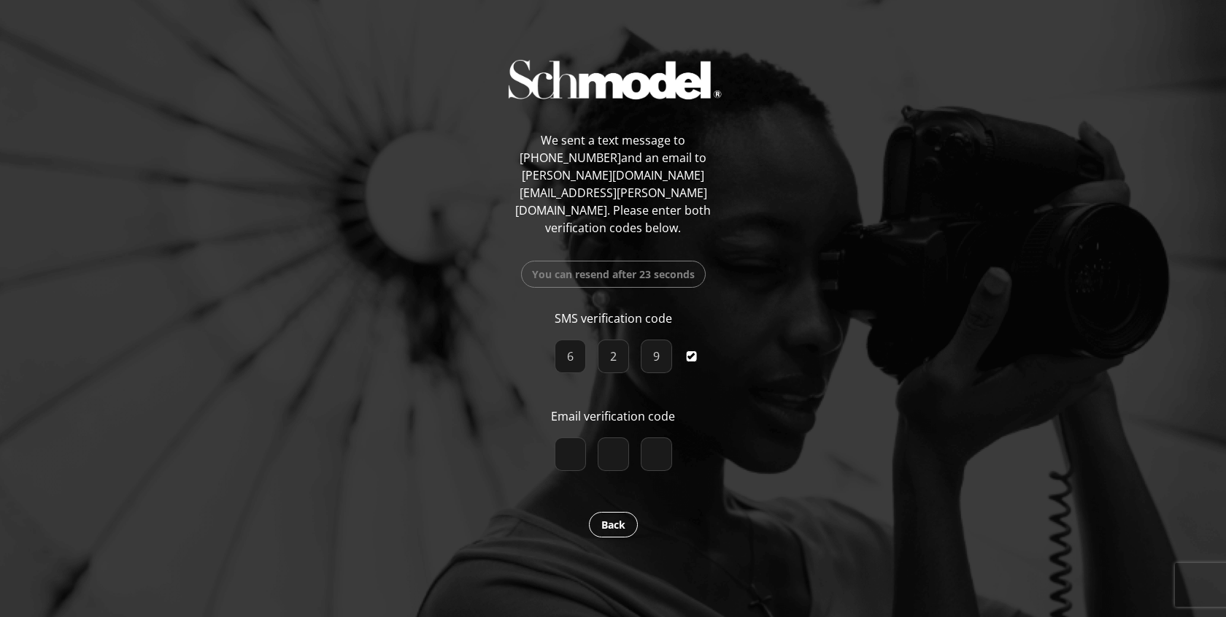
type input "9"
type input "2"
type input "0"
checkbox input "true"
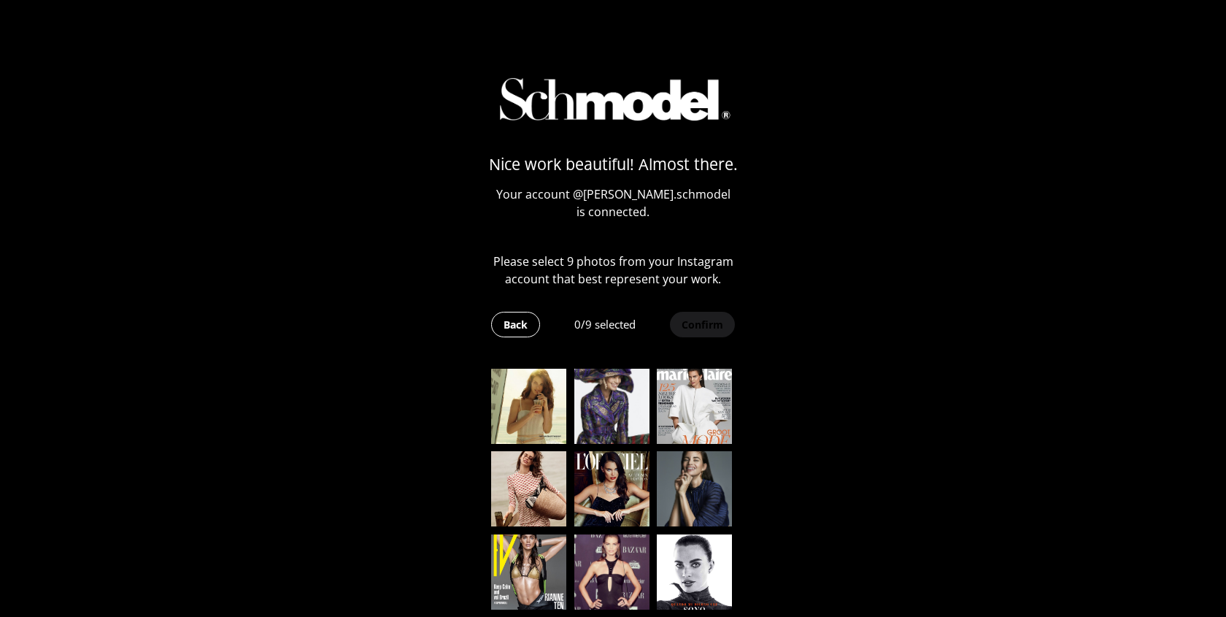
click at [526, 404] on img at bounding box center [528, 406] width 75 height 75
click at [624, 412] on img at bounding box center [611, 406] width 75 height 75
click at [699, 412] on img at bounding box center [694, 406] width 75 height 75
click at [695, 477] on img at bounding box center [694, 488] width 75 height 75
click at [603, 477] on img at bounding box center [611, 488] width 75 height 75
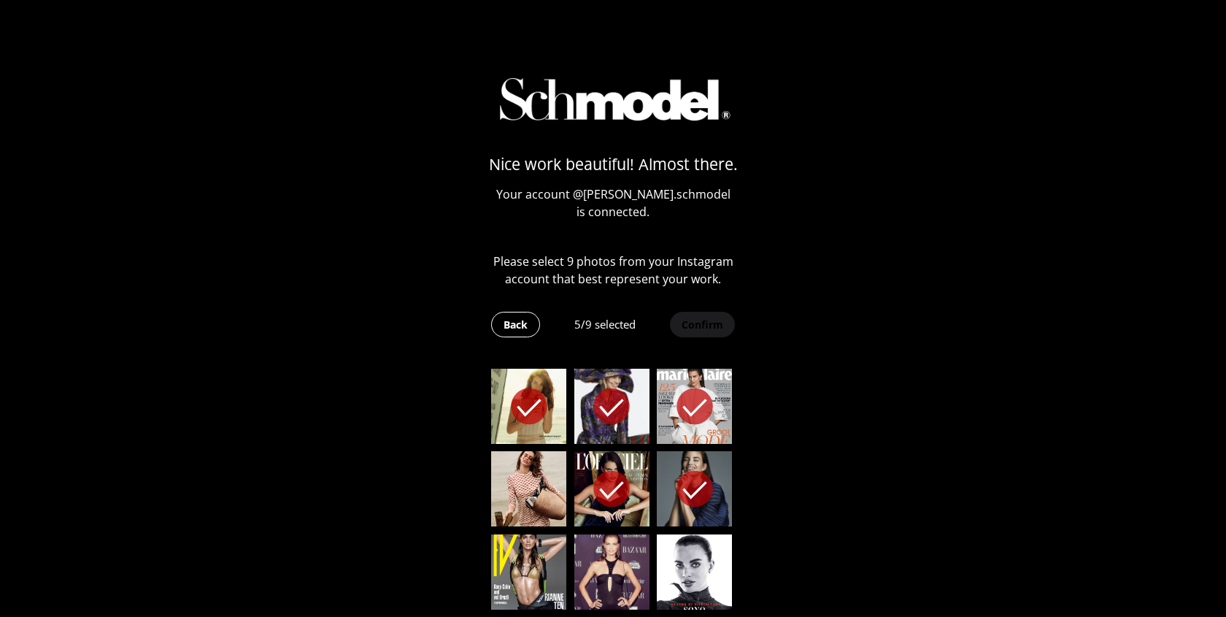
click at [536, 485] on img at bounding box center [528, 488] width 75 height 75
click at [536, 583] on img at bounding box center [528, 571] width 75 height 75
click at [596, 581] on img at bounding box center [611, 571] width 75 height 75
click at [680, 581] on img at bounding box center [694, 571] width 75 height 75
click at [681, 304] on div "Nice work beautiful! Almost there. Your account @ francesca.schmodel is connect…" at bounding box center [613, 332] width 258 height 629
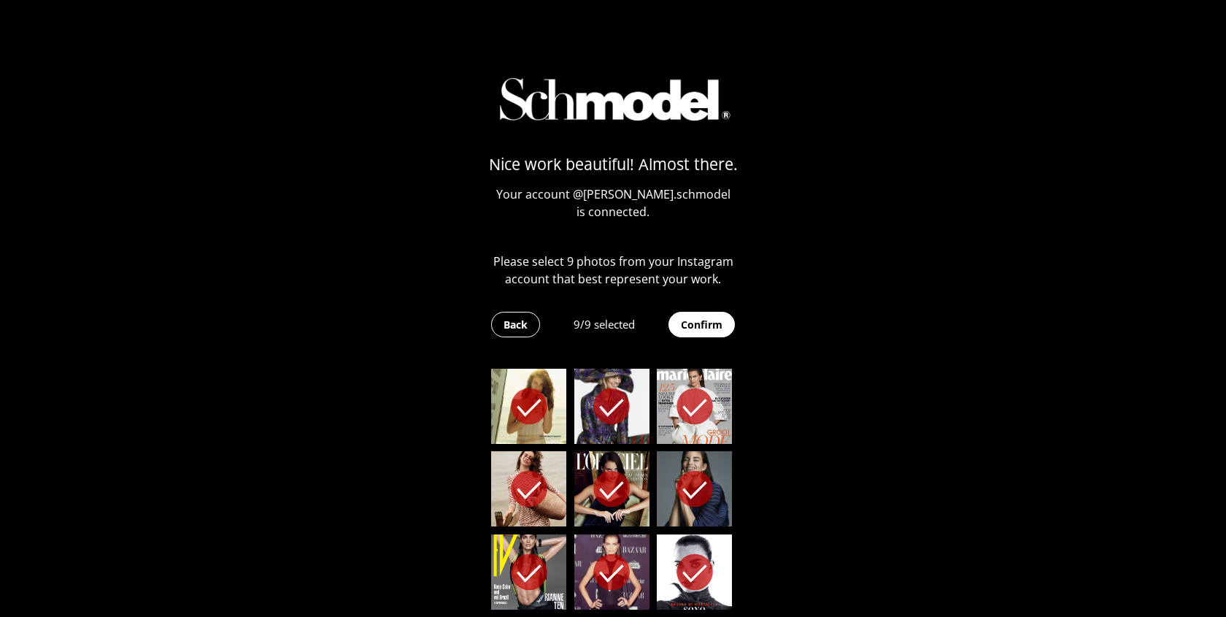
click at [681, 333] on button "Confirm" at bounding box center [701, 325] width 66 height 26
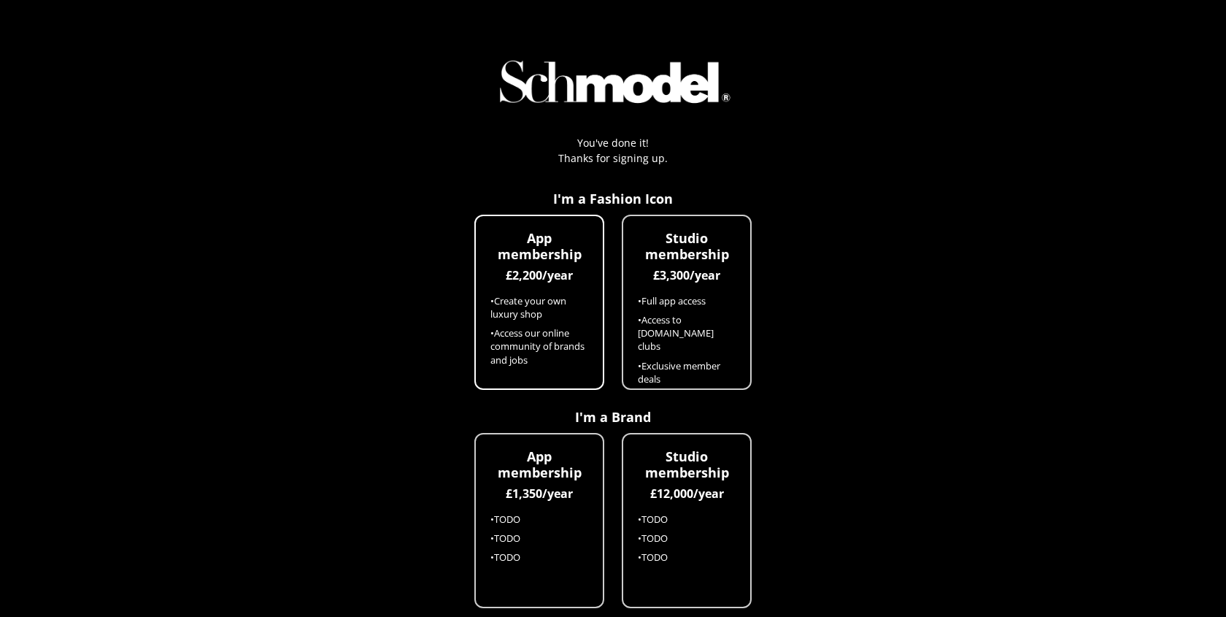
scroll to position [107, 0]
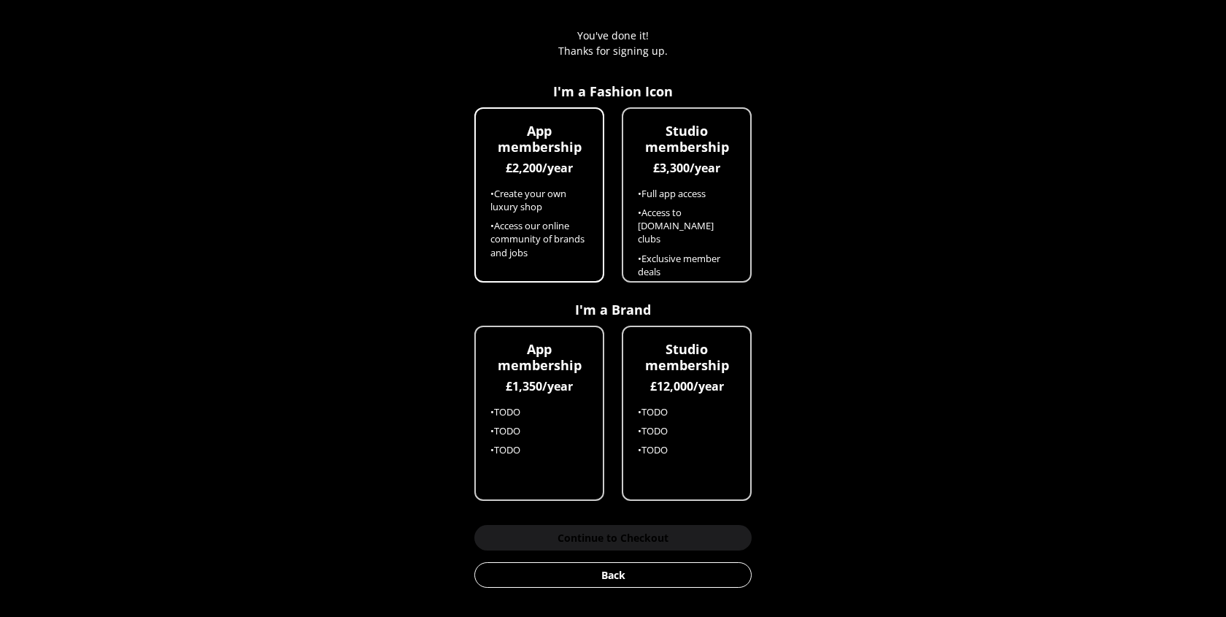
click at [540, 153] on h2 "App membership" at bounding box center [539, 138] width 98 height 31
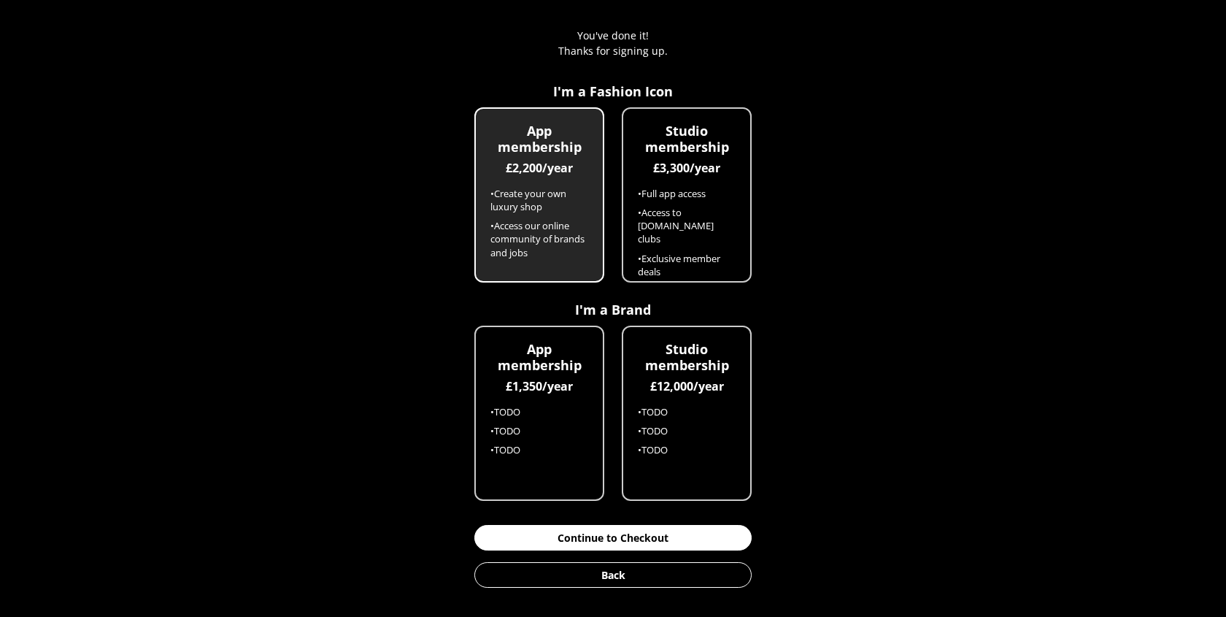
click at [536, 536] on button "Continue to Checkout" at bounding box center [612, 538] width 277 height 26
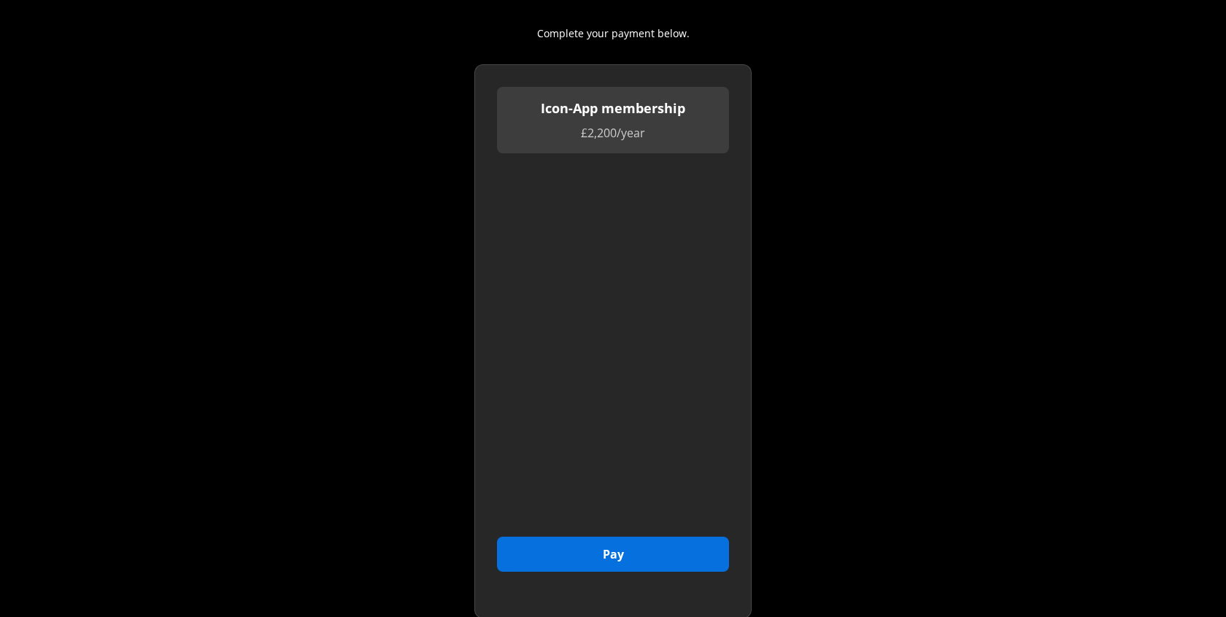
scroll to position [190, 0]
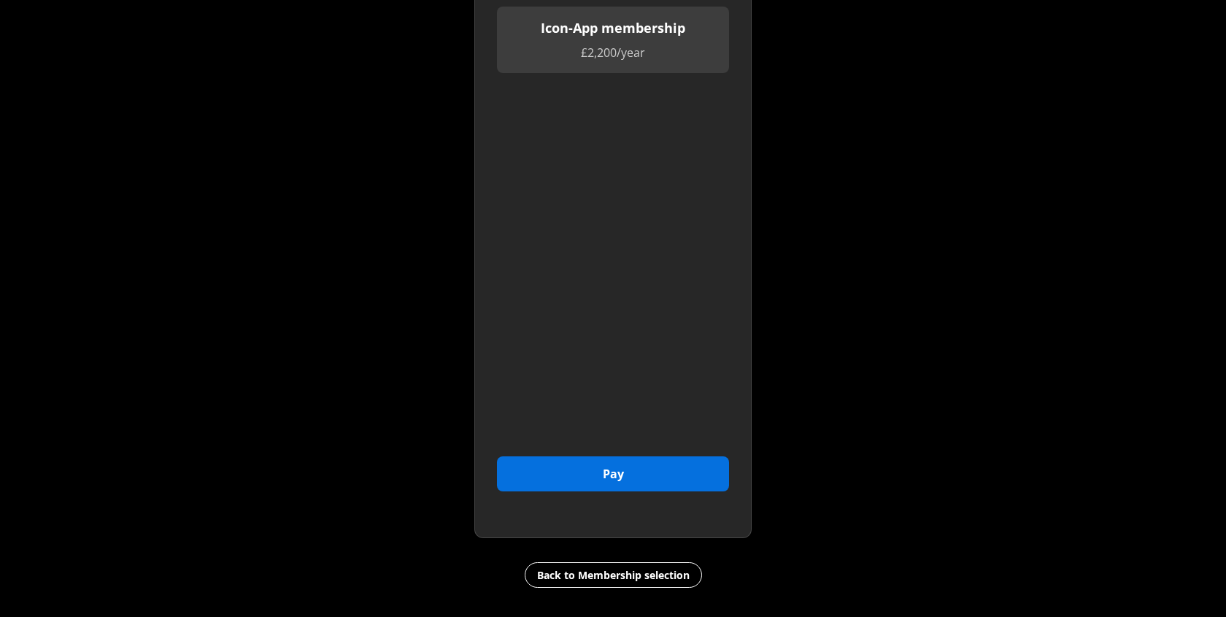
click at [656, 470] on button "Pay" at bounding box center [613, 473] width 232 height 35
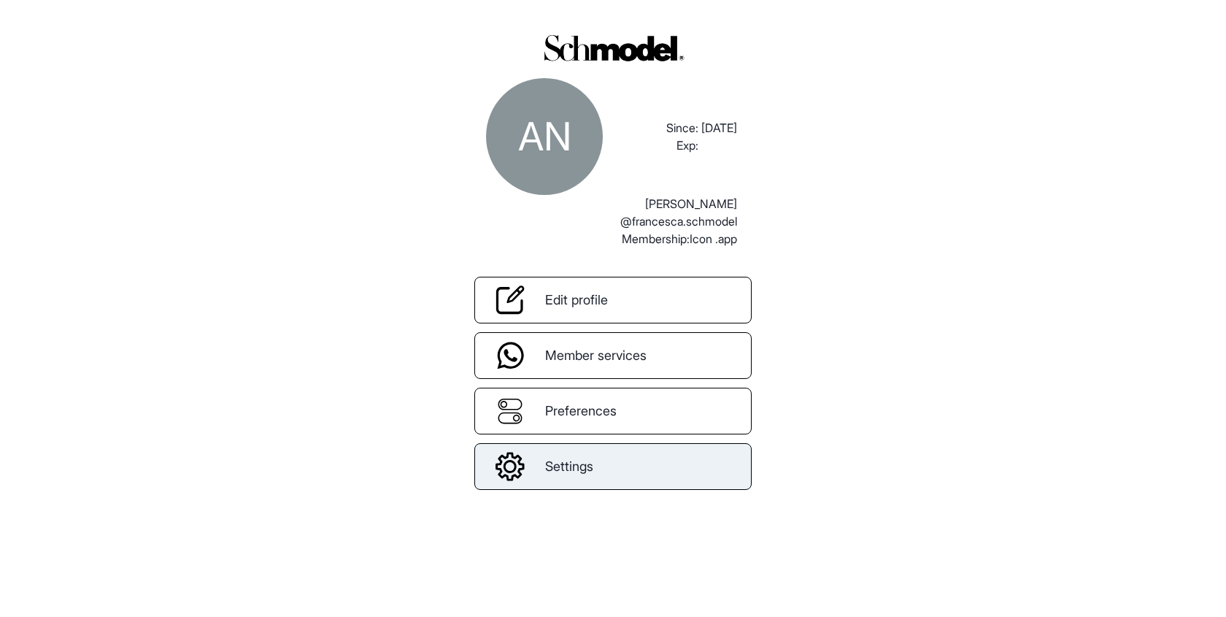
click at [557, 479] on link "Settings" at bounding box center [612, 466] width 277 height 47
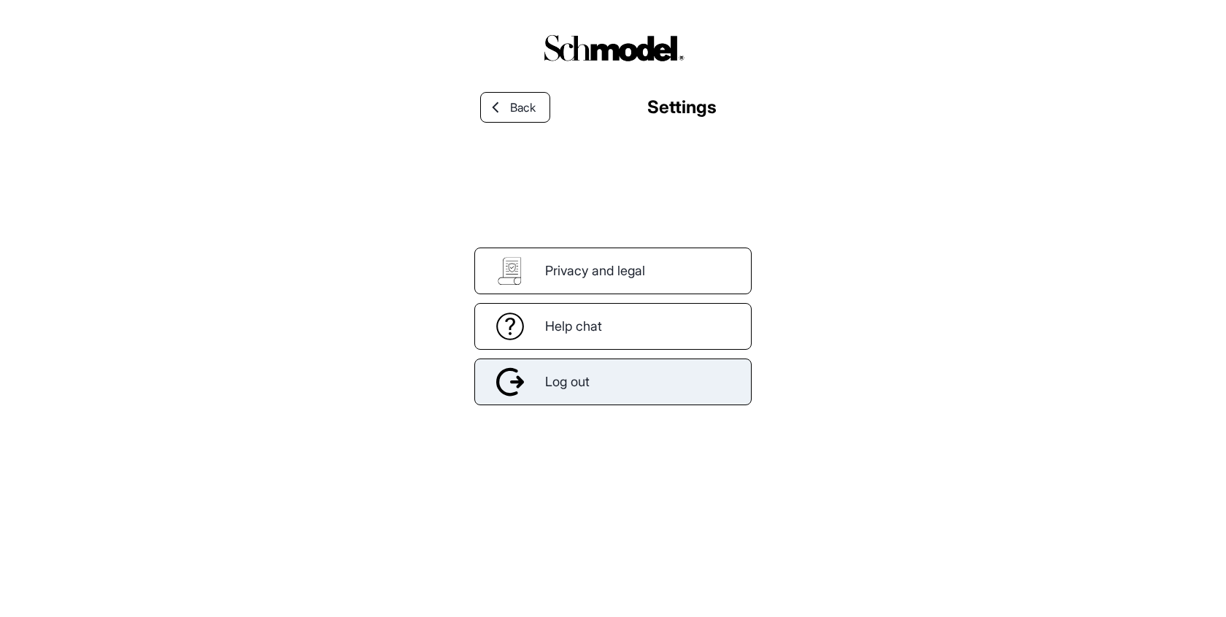
click at [620, 401] on div "Log out" at bounding box center [612, 381] width 277 height 47
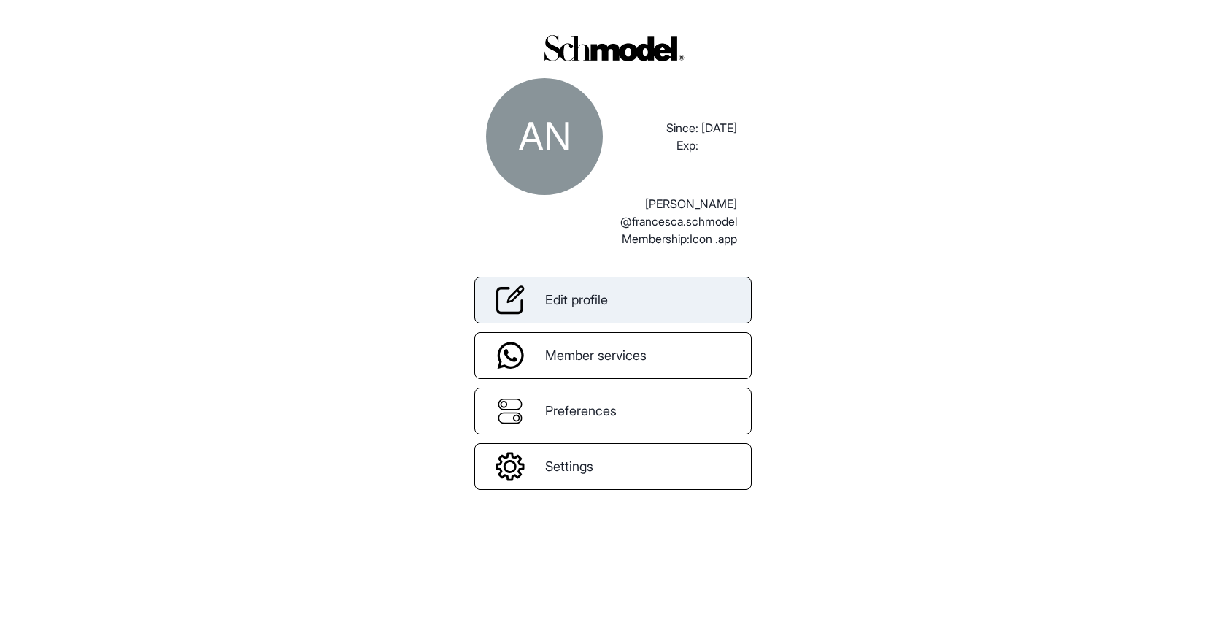
click at [540, 306] on div at bounding box center [510, 299] width 70 height 29
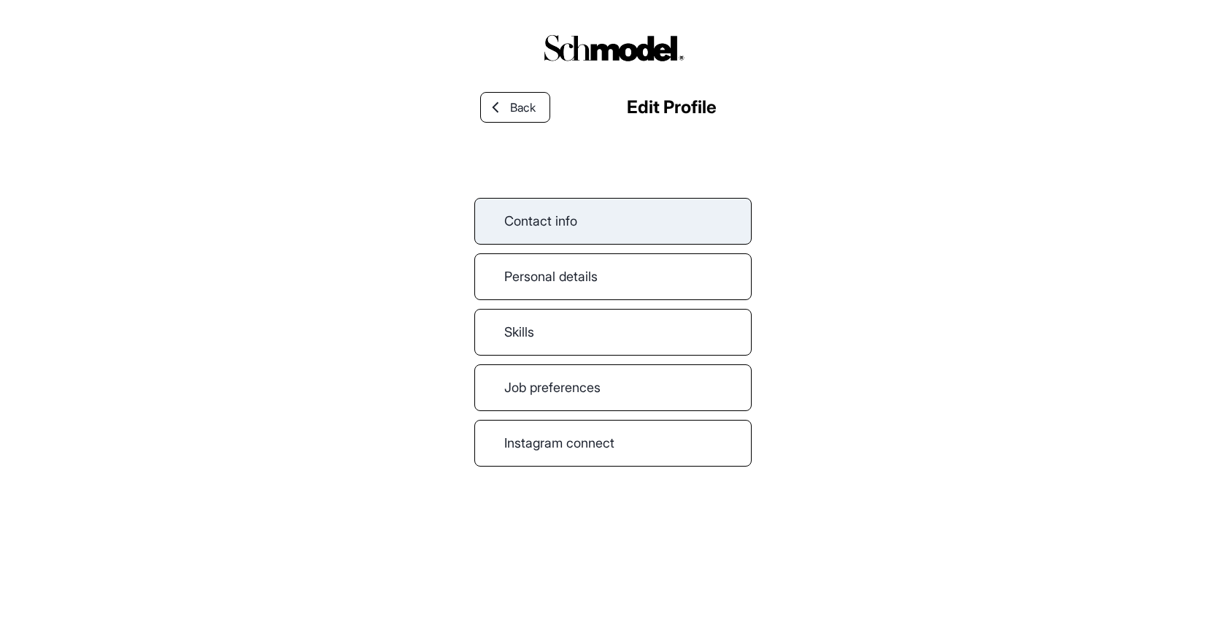
click at [539, 225] on link "Contact info" at bounding box center [612, 221] width 277 height 47
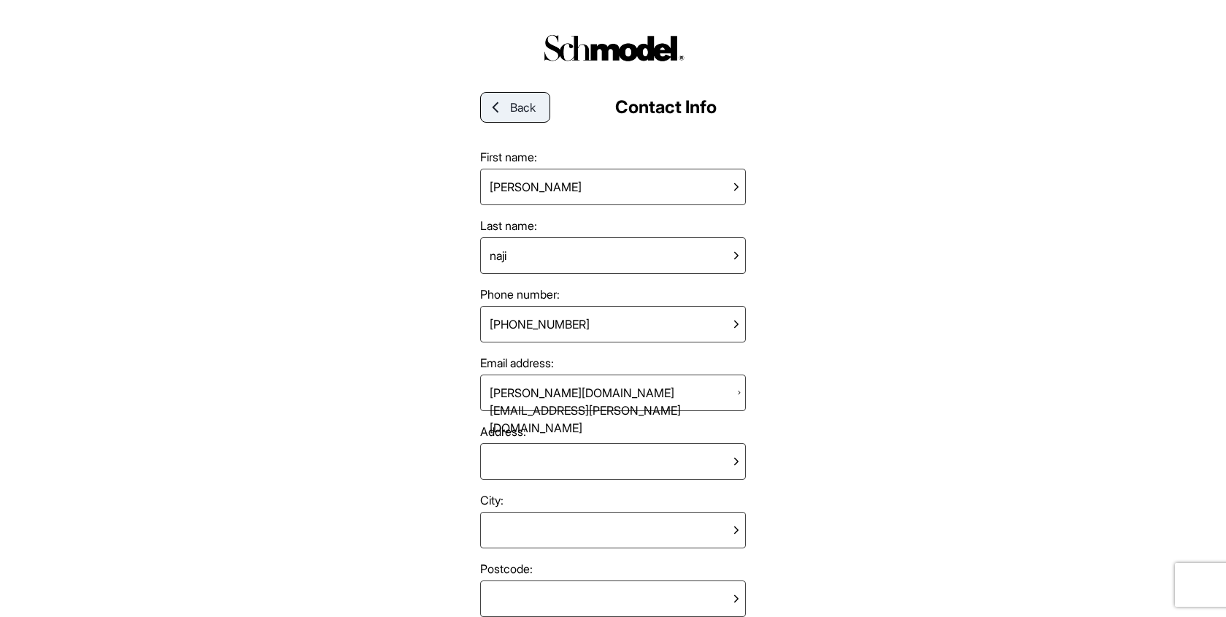
click at [503, 110] on div at bounding box center [495, 107] width 29 height 13
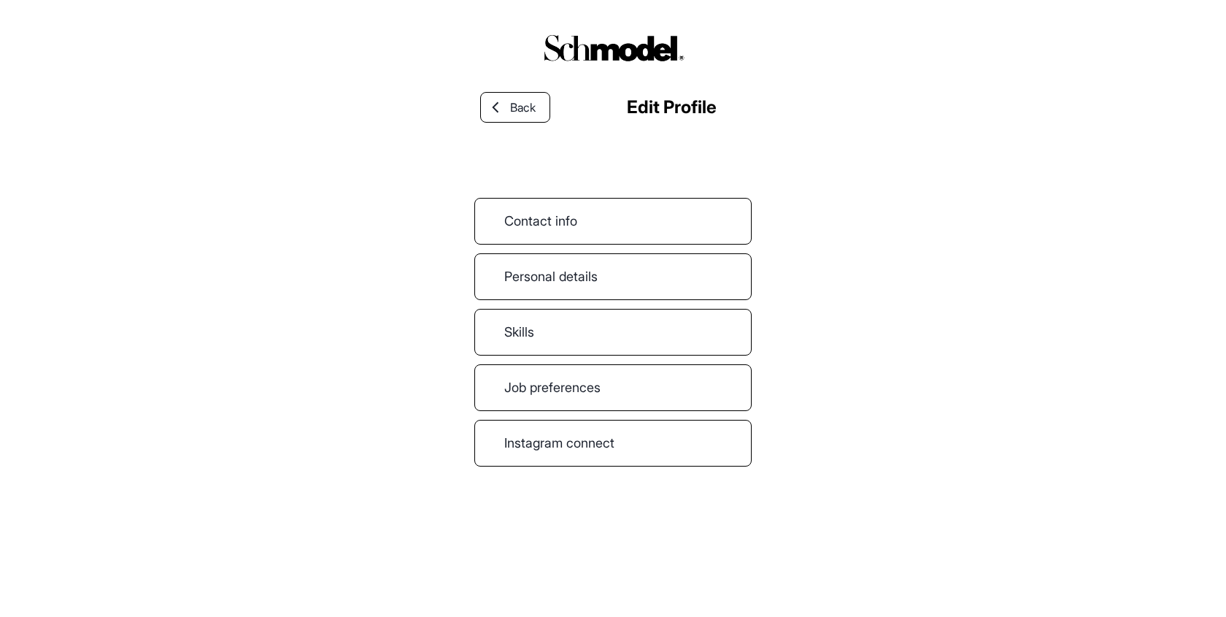
click at [495, 129] on div "Back Edit Profile" at bounding box center [612, 107] width 277 height 47
click at [499, 118] on link "Back" at bounding box center [515, 107] width 70 height 31
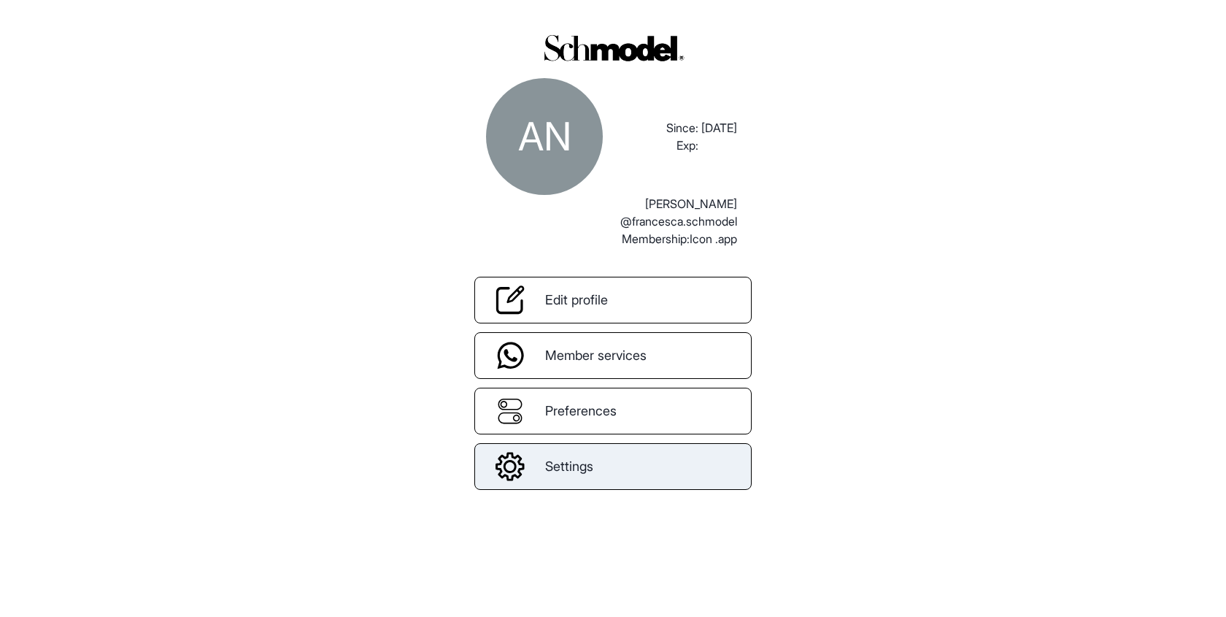
click at [580, 455] on link "Settings" at bounding box center [612, 466] width 277 height 47
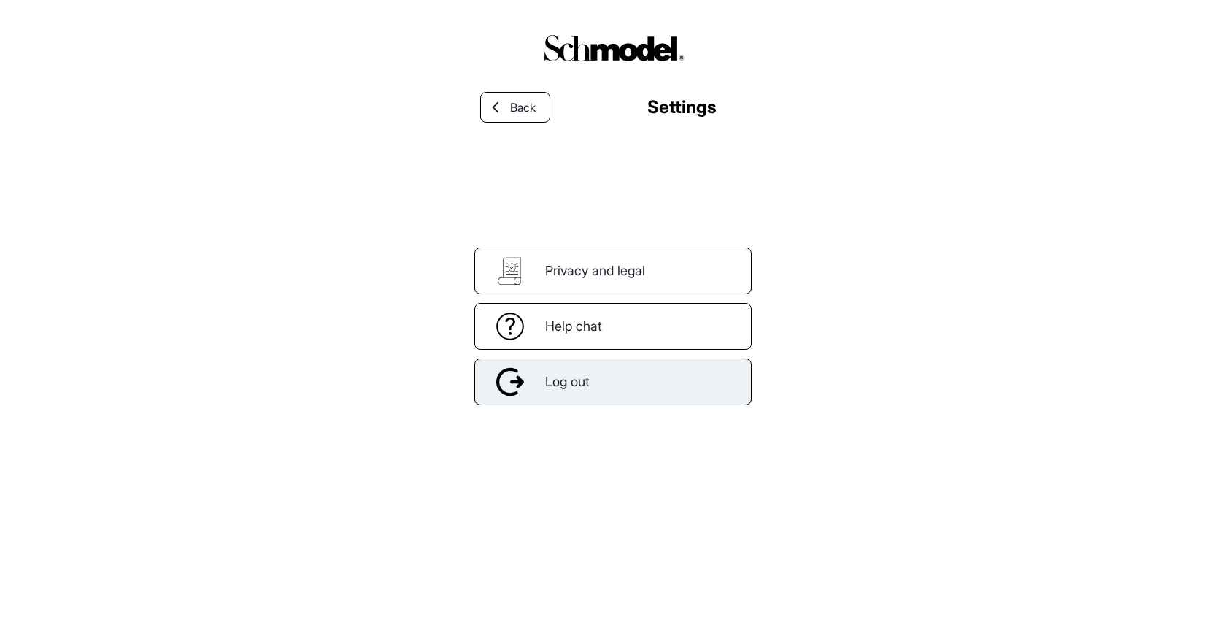
click at [592, 385] on div "Log out" at bounding box center [612, 381] width 277 height 47
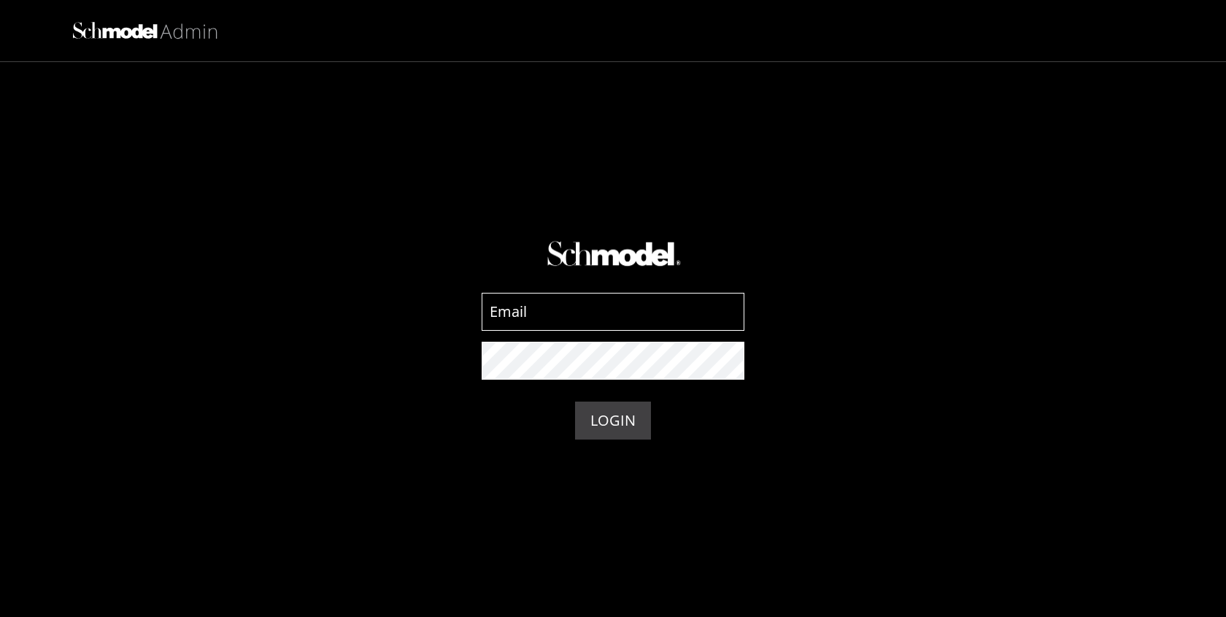
click at [583, 312] on input at bounding box center [613, 312] width 263 height 38
type input "[EMAIL_ADDRESS][DOMAIN_NAME]"
click at [597, 418] on button "LOGIN" at bounding box center [613, 420] width 76 height 38
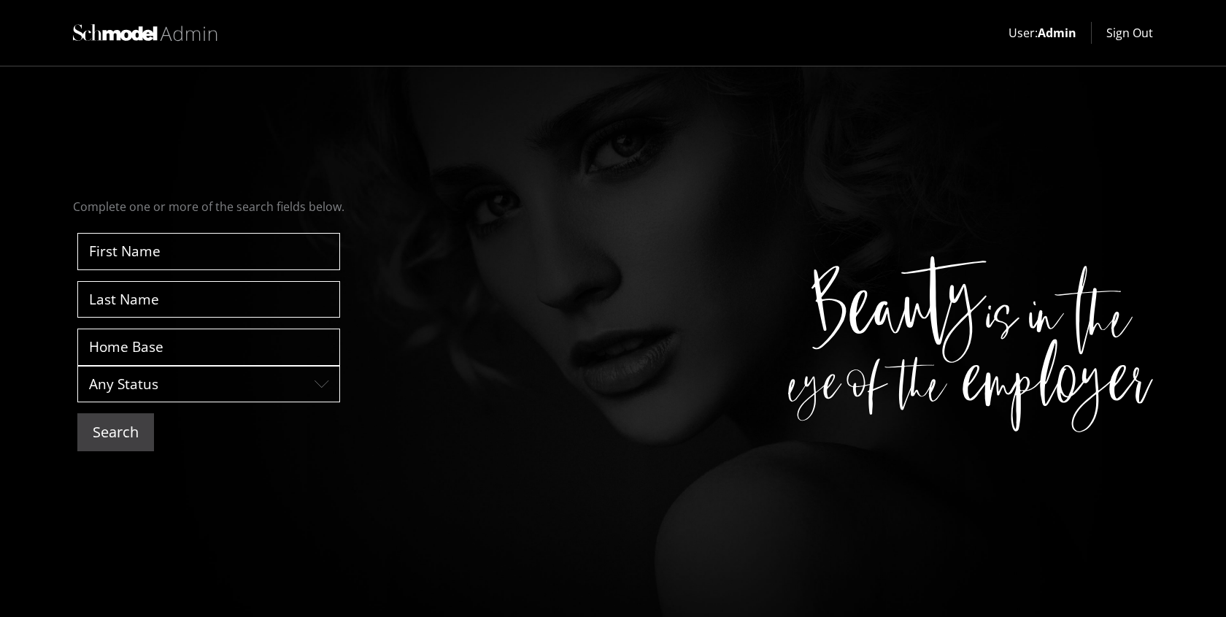
click at [127, 433] on button "Search" at bounding box center [115, 432] width 77 height 38
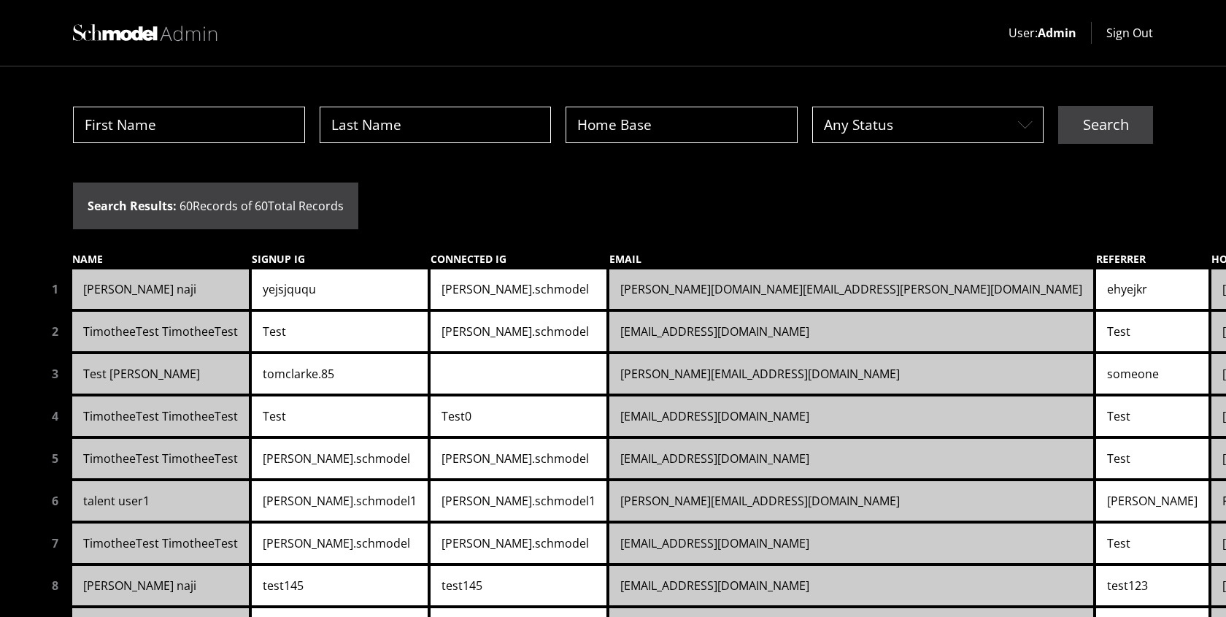
click at [613, 296] on link "[PERSON_NAME][DOMAIN_NAME][EMAIL_ADDRESS][PERSON_NAME][DOMAIN_NAME]" at bounding box center [851, 288] width 484 height 39
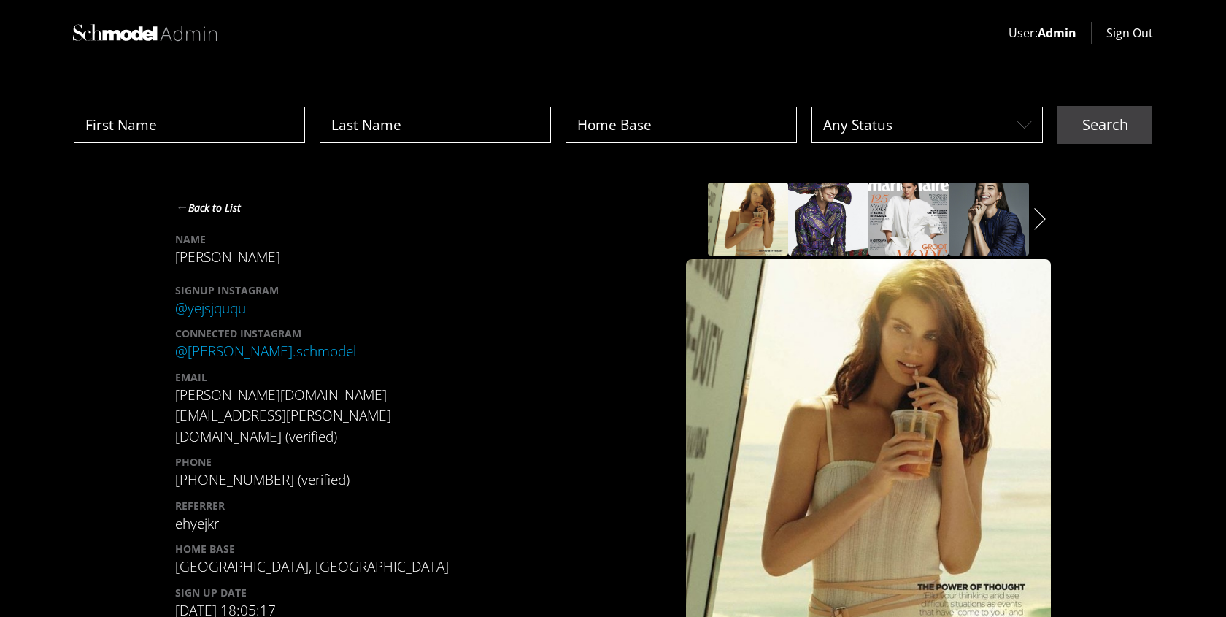
click at [1114, 36] on button "Sign Out" at bounding box center [1129, 33] width 47 height 18
